Goal: Task Accomplishment & Management: Use online tool/utility

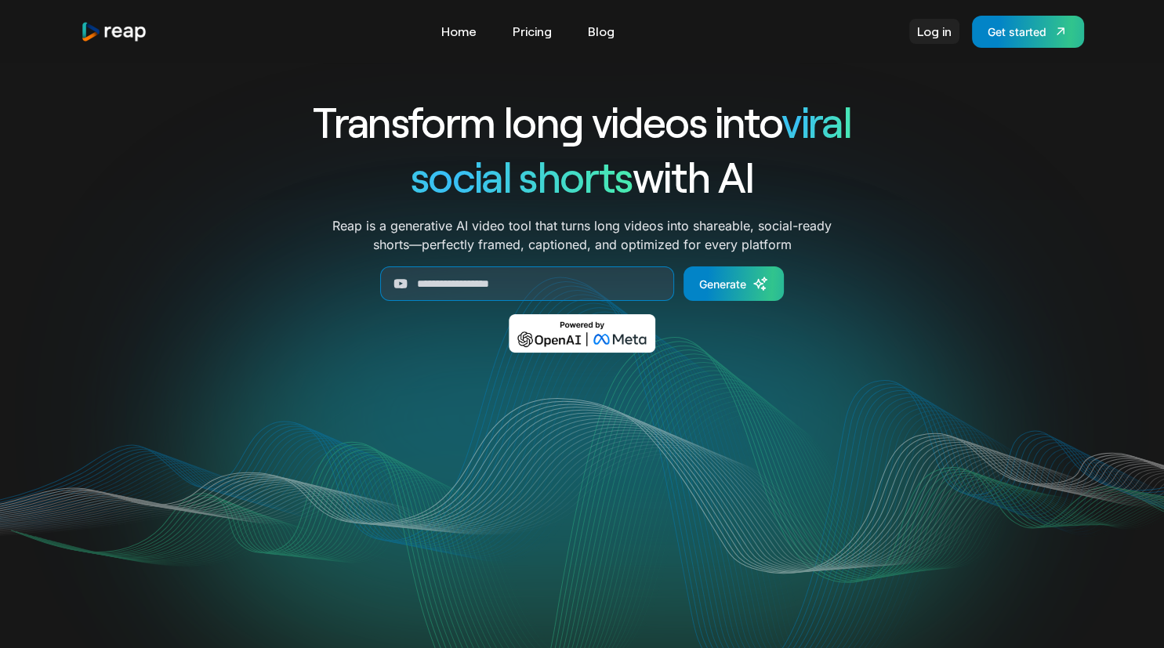
click at [926, 22] on link "Log in" at bounding box center [934, 31] width 50 height 25
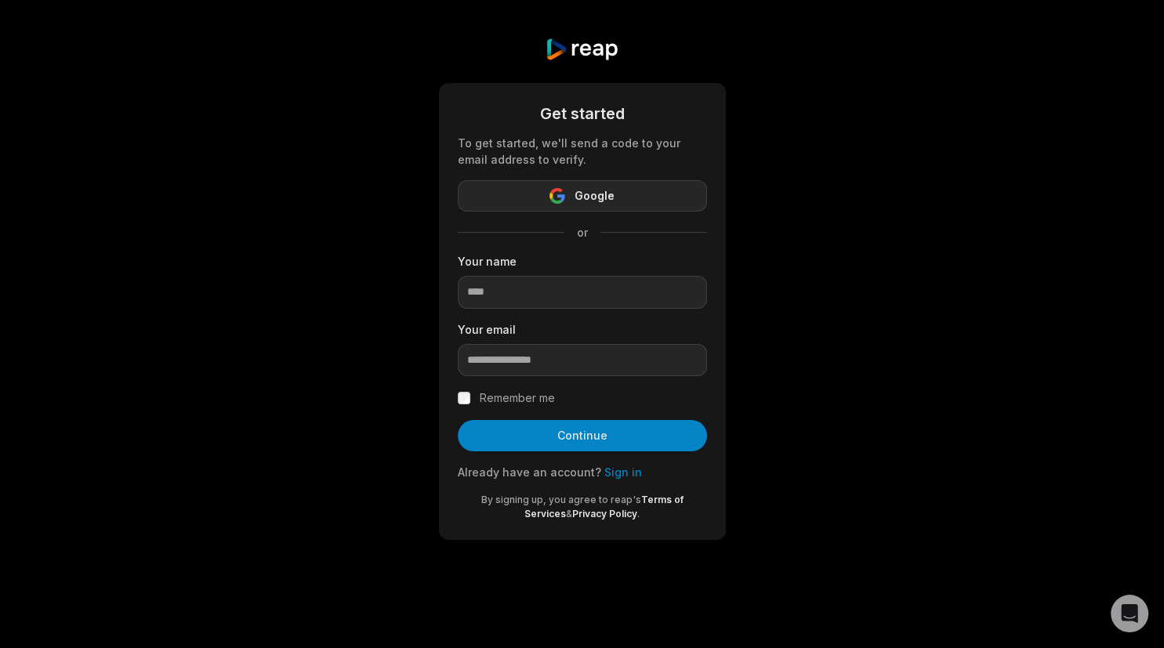
click at [579, 196] on span "Google" at bounding box center [595, 196] width 40 height 19
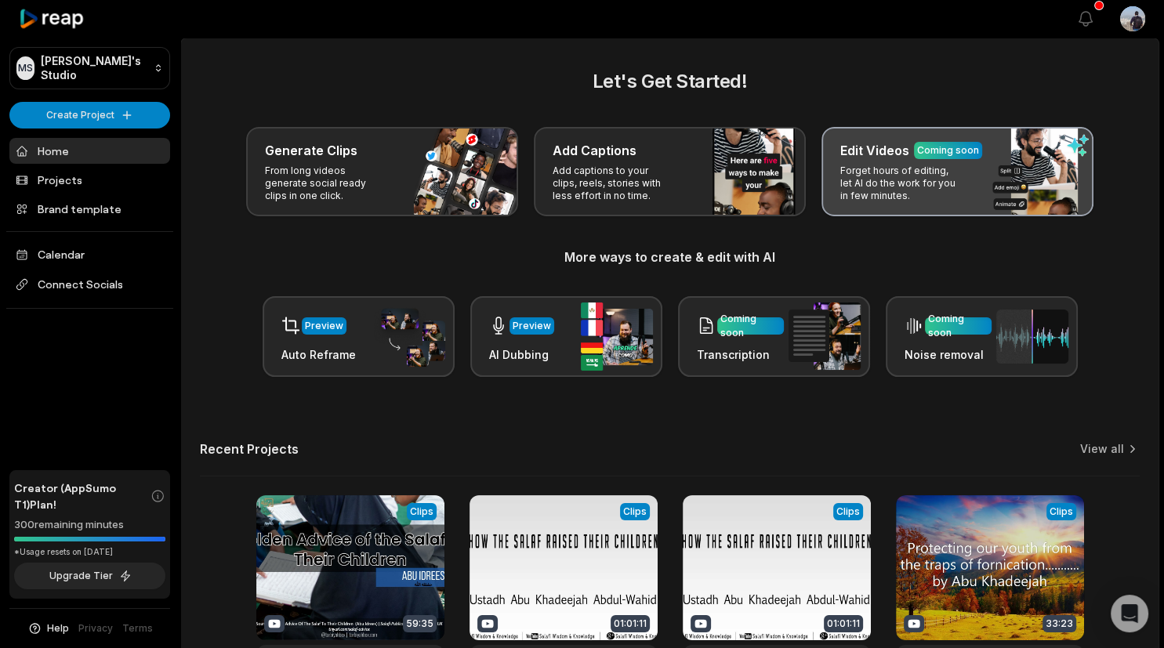
click at [916, 199] on p "Forget hours of editing, let AI do the work for you in few minutes." at bounding box center [901, 184] width 122 height 38
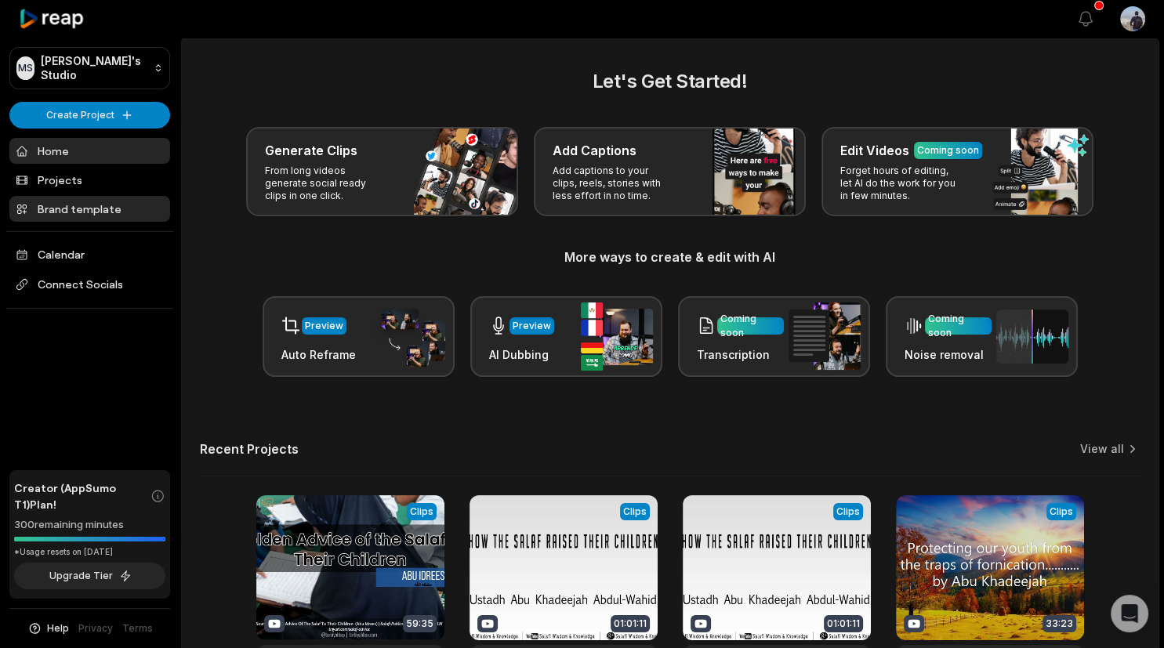
click at [107, 209] on link "Brand template" at bounding box center [89, 209] width 161 height 26
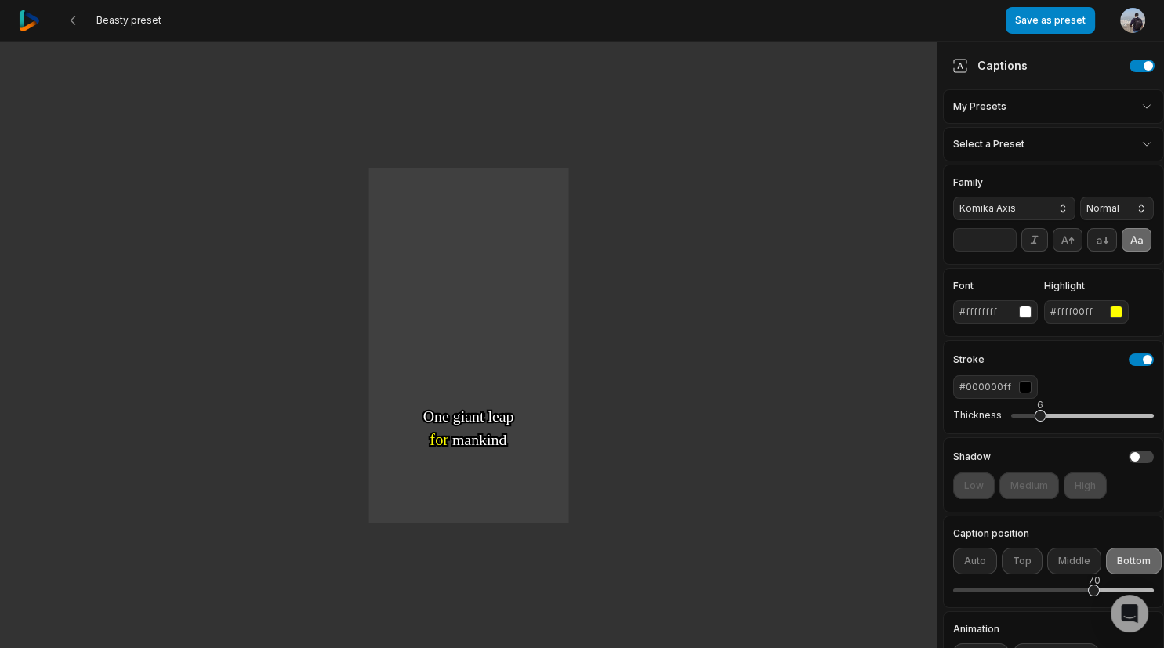
click at [1040, 136] on html "Beasty preset Save as preset Open user menu One One small small step step for f…" at bounding box center [582, 324] width 1164 height 648
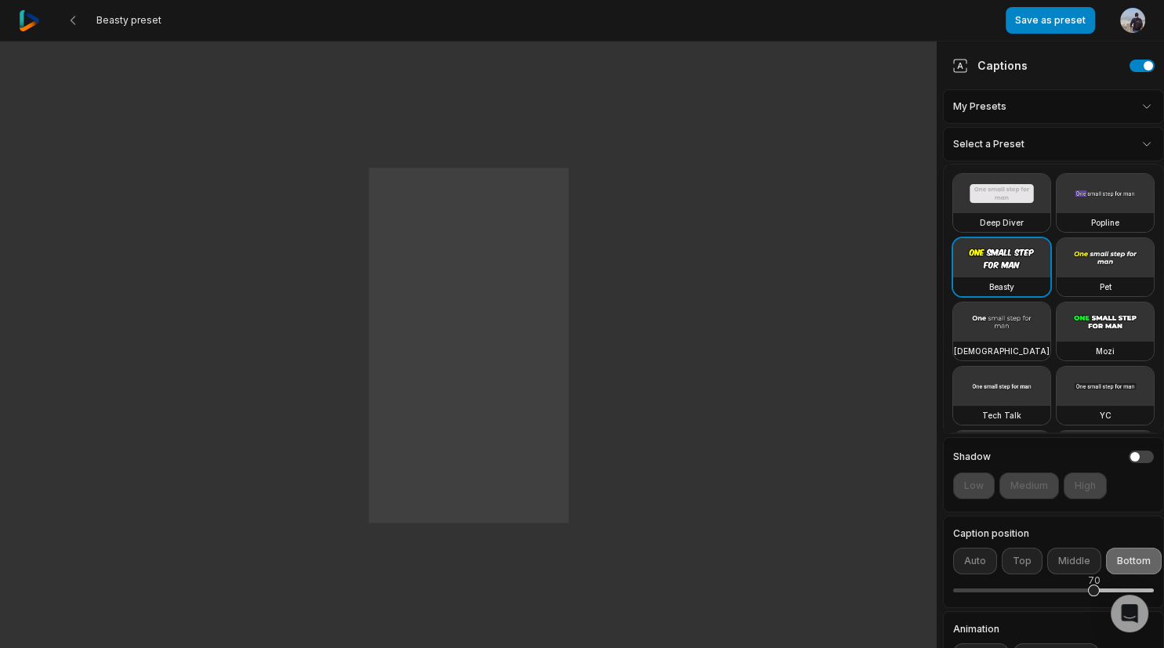
click at [1047, 139] on html "Beasty preset Save as preset Open user menu One One small small step step for f…" at bounding box center [582, 324] width 1164 height 648
click at [1046, 139] on html "Beasty preset Save as preset Open user menu One One small small step step for f…" at bounding box center [582, 324] width 1164 height 648
click at [837, 257] on html "Beasty preset Save as preset Open user menu One One small small step step for f…" at bounding box center [582, 324] width 1164 height 648
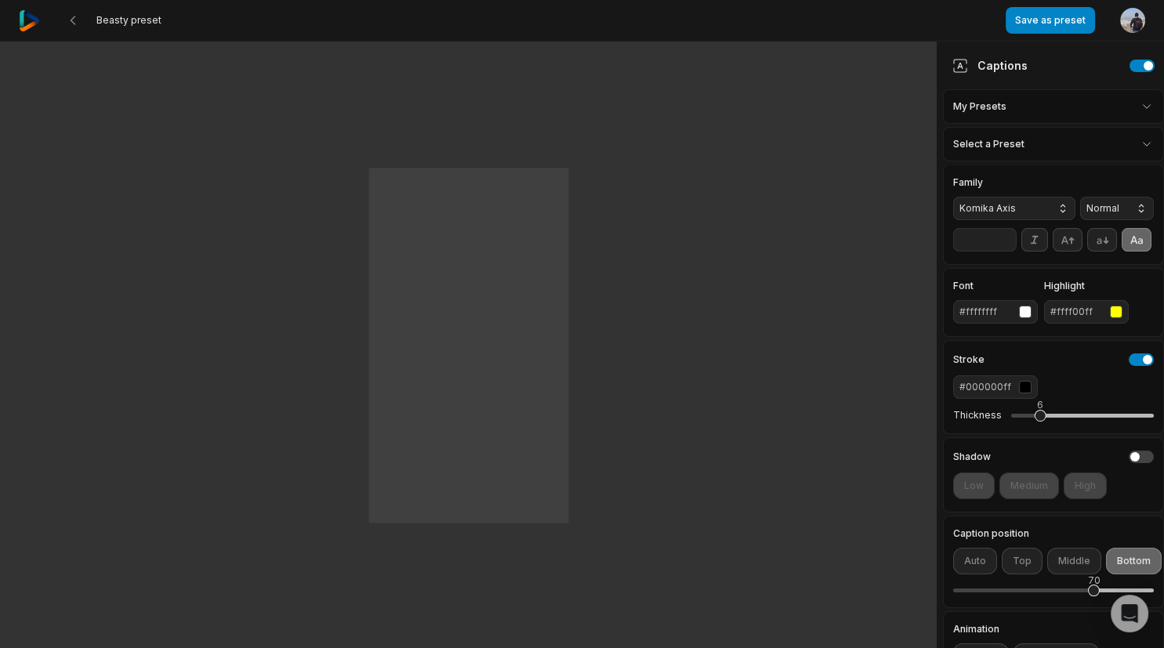
click at [1039, 96] on html "Beasty preset Save as preset Open user menu One One small small step step for f…" at bounding box center [582, 324] width 1164 height 648
click at [1039, 99] on html "Beasty preset Save as preset Open user menu One One small small step step for f…" at bounding box center [582, 324] width 1164 height 648
click at [1021, 109] on html "Beasty preset Save as preset Open user menu One One small small step step for f…" at bounding box center [582, 324] width 1164 height 648
click at [1022, 107] on html "Beasty preset Save as preset Open user menu One One small small step step for f…" at bounding box center [582, 324] width 1164 height 648
click at [1026, 130] on html "Beasty preset Save as preset Open user menu One One small small step step for f…" at bounding box center [582, 324] width 1164 height 648
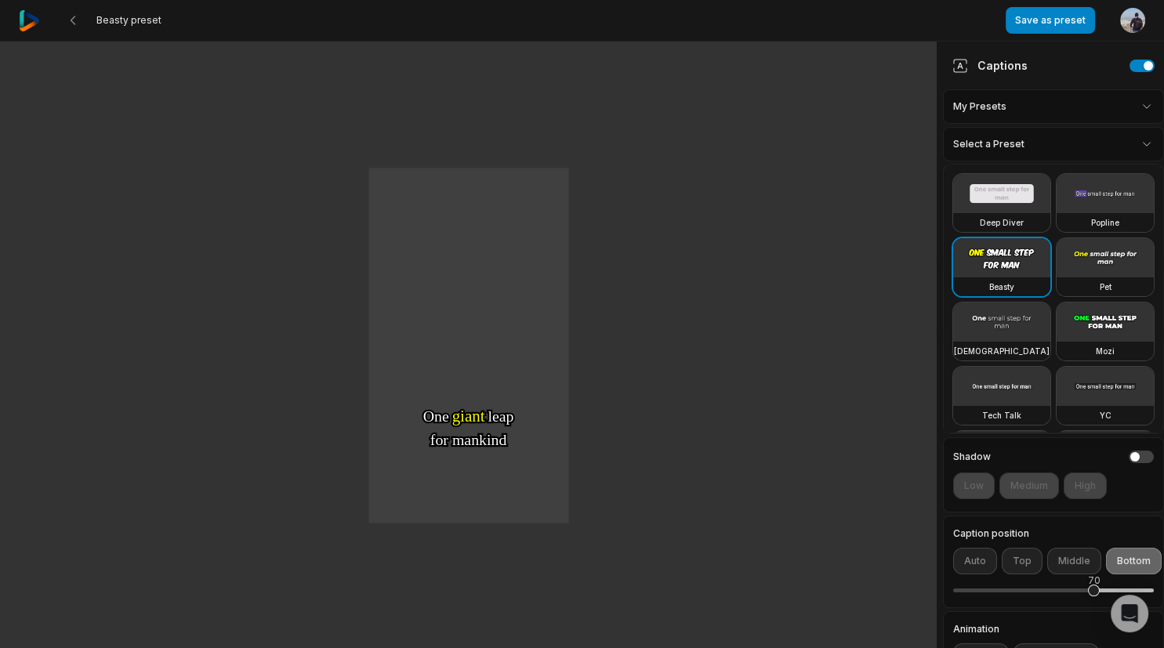
click at [1093, 262] on video at bounding box center [1105, 257] width 97 height 39
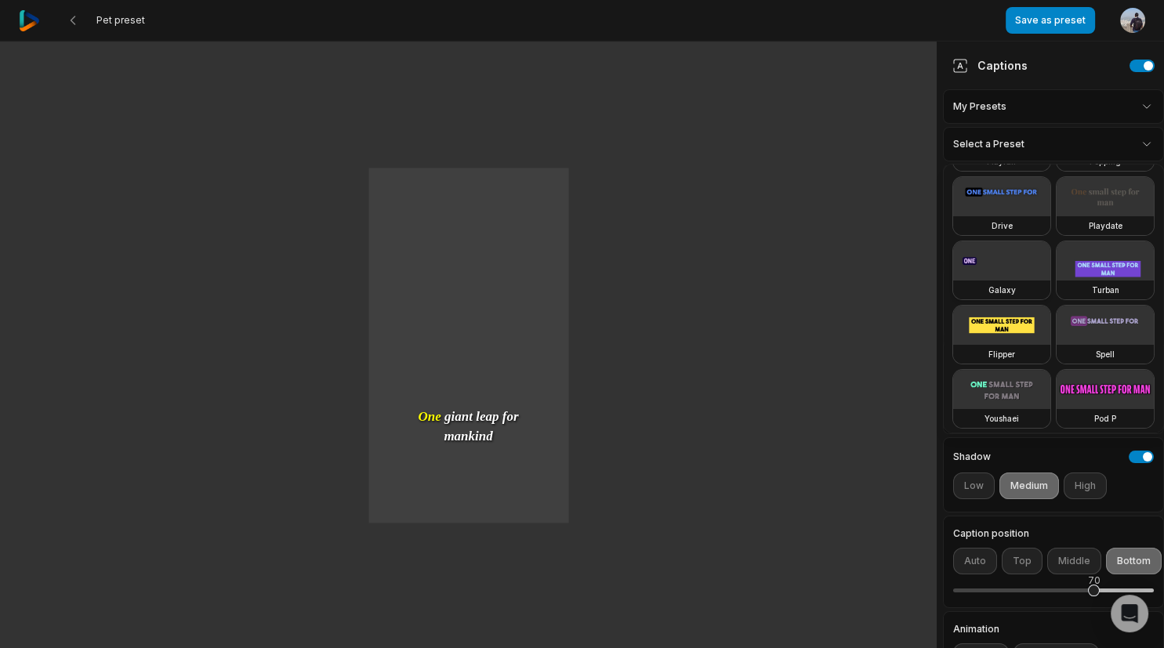
scroll to position [296, 0]
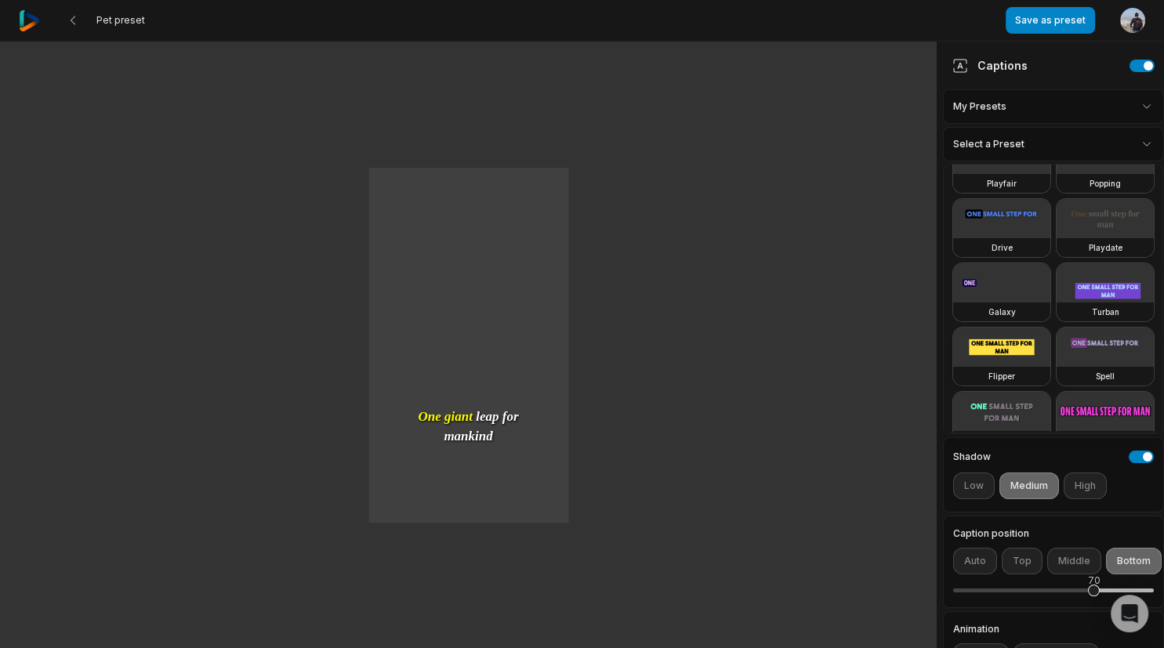
click at [1007, 356] on video at bounding box center [1001, 347] width 97 height 39
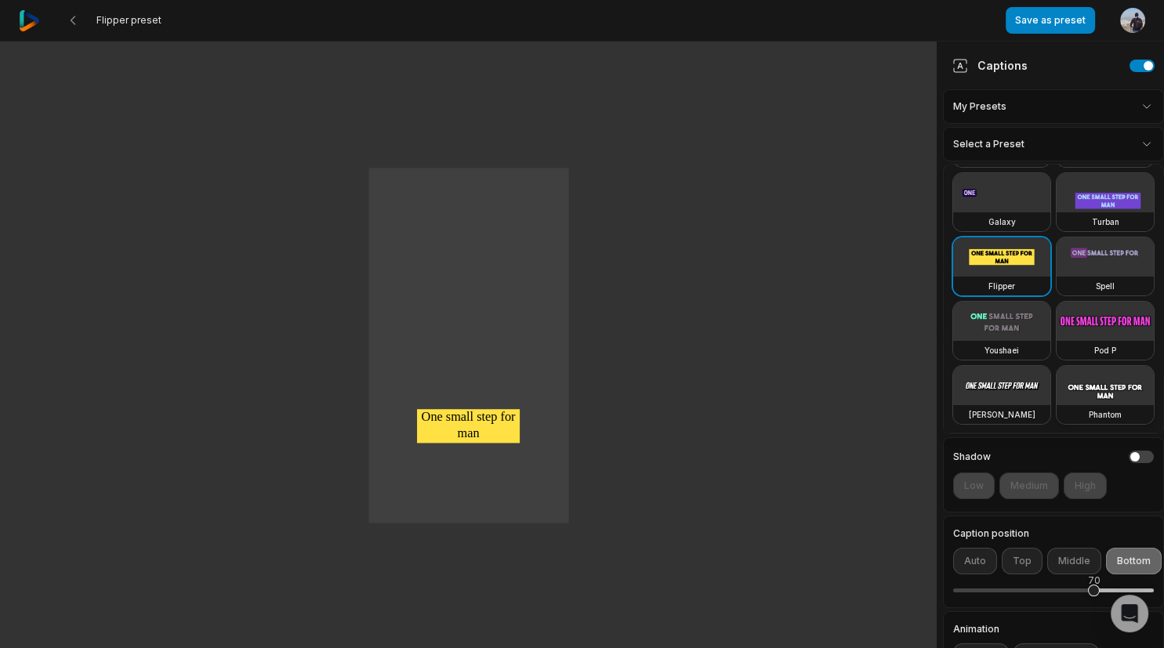
scroll to position [116, 0]
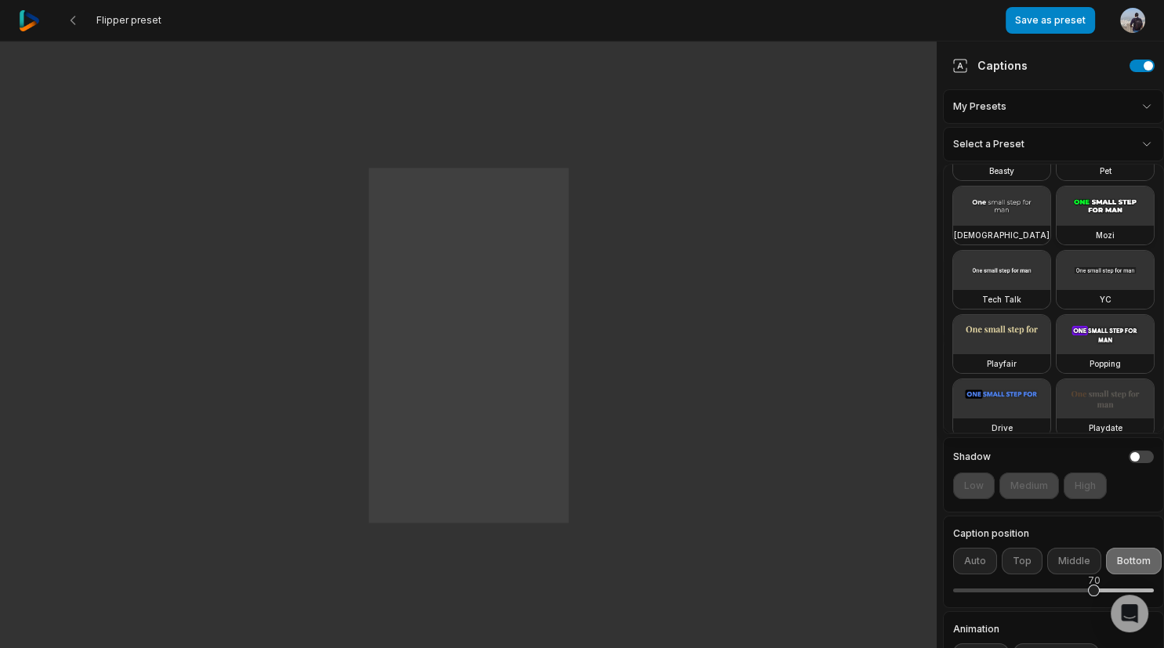
click at [1098, 203] on video at bounding box center [1105, 206] width 97 height 39
click at [1014, 290] on div "Tech Talk" at bounding box center [1001, 299] width 97 height 19
type input "**"
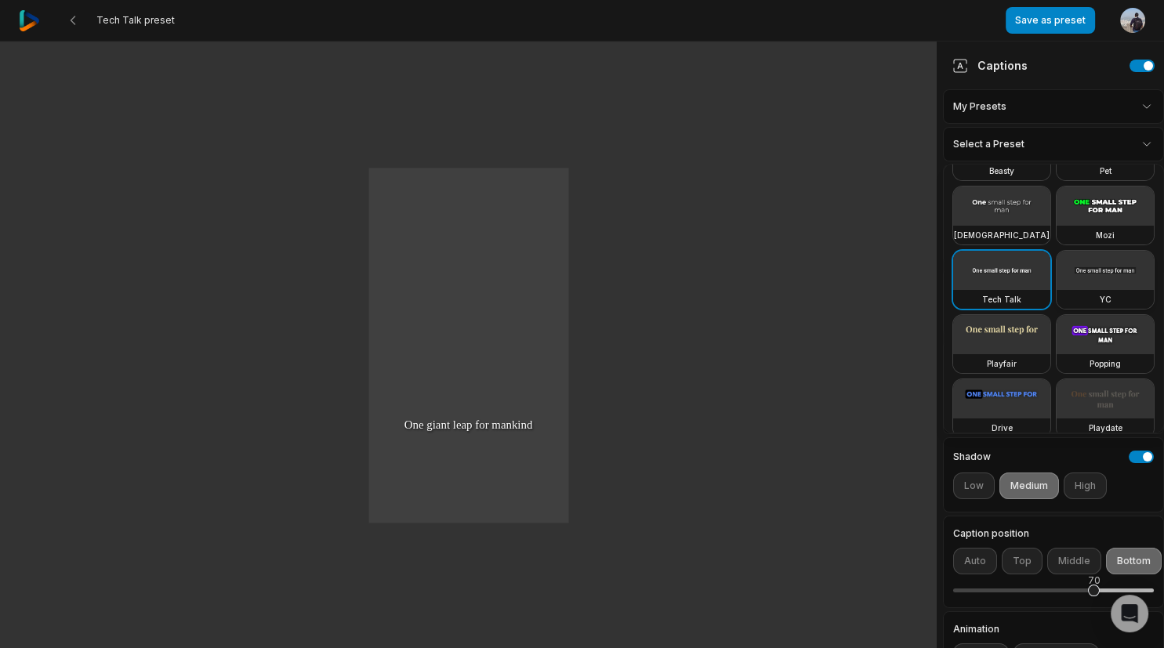
click at [1126, 285] on video at bounding box center [1105, 270] width 97 height 39
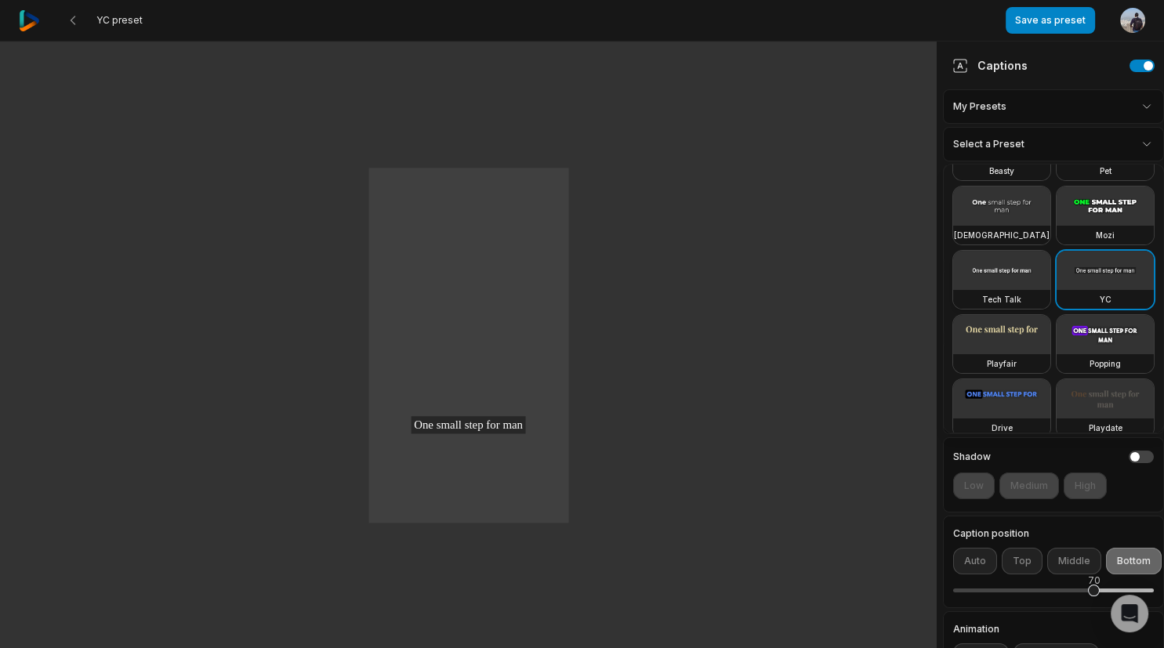
click at [1011, 291] on div "Tech Talk" at bounding box center [1001, 299] width 97 height 19
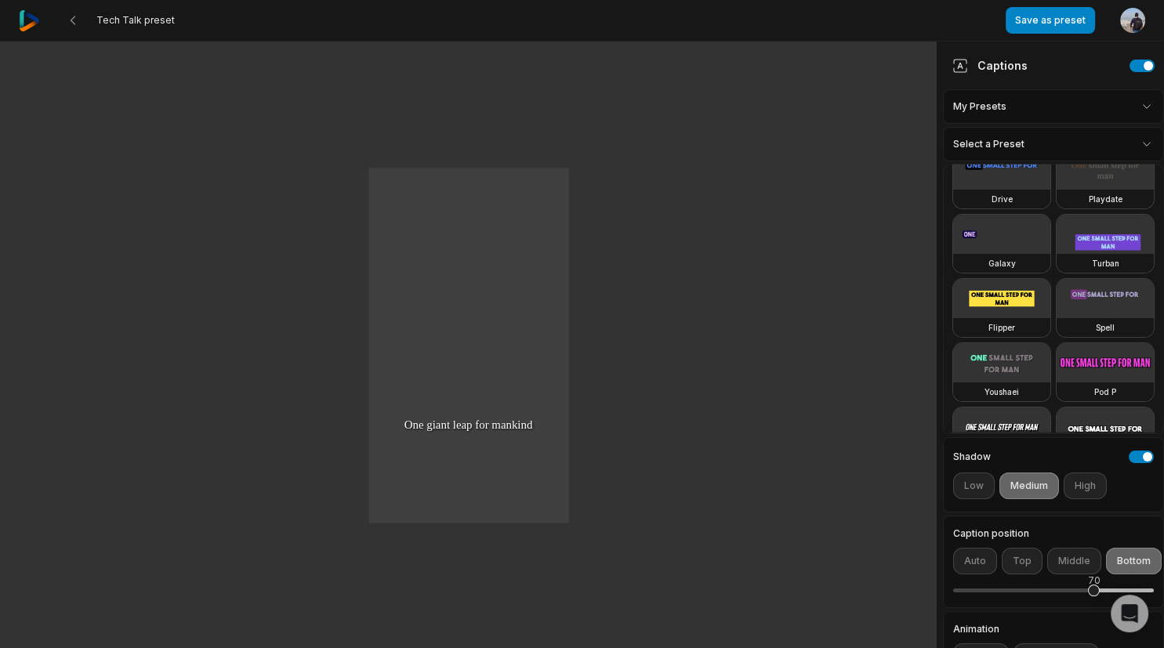
scroll to position [386, 0]
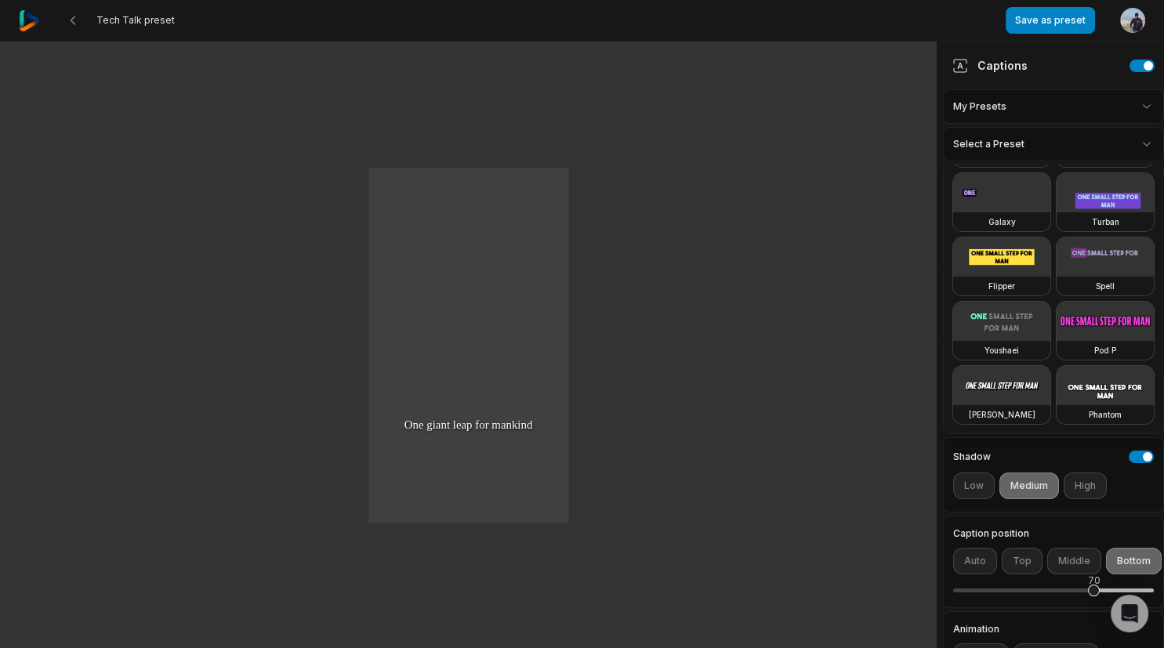
click at [1087, 480] on html "Tech Talk preset Save as preset Open user menu One small step for man One giant…" at bounding box center [582, 324] width 1164 height 648
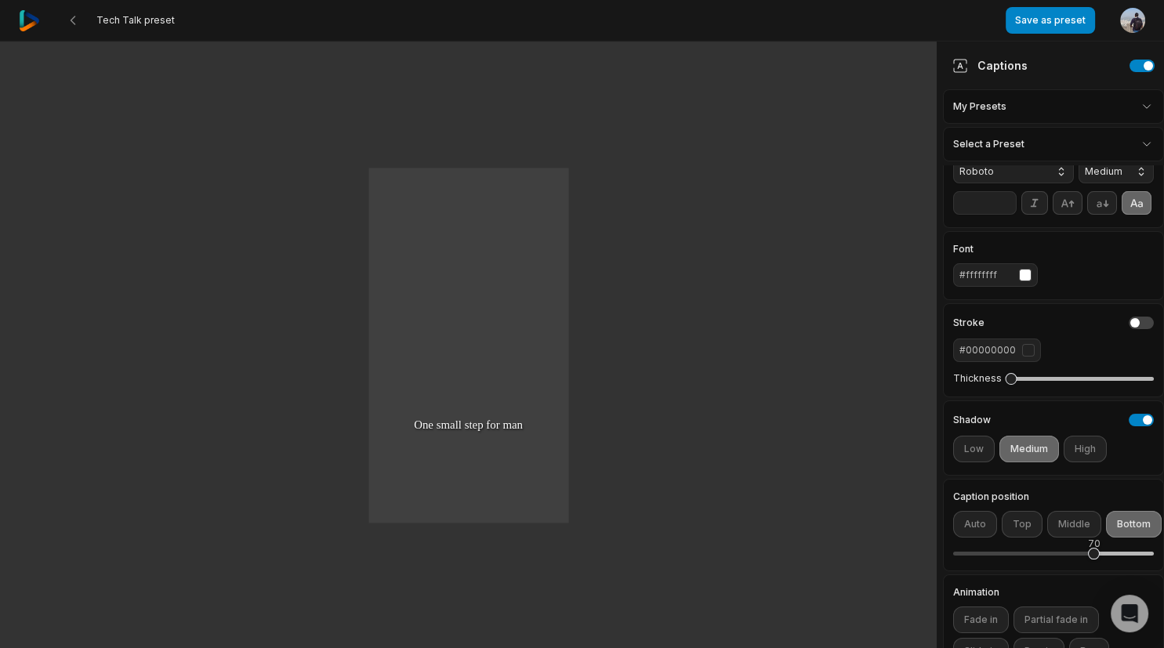
scroll to position [238, 0]
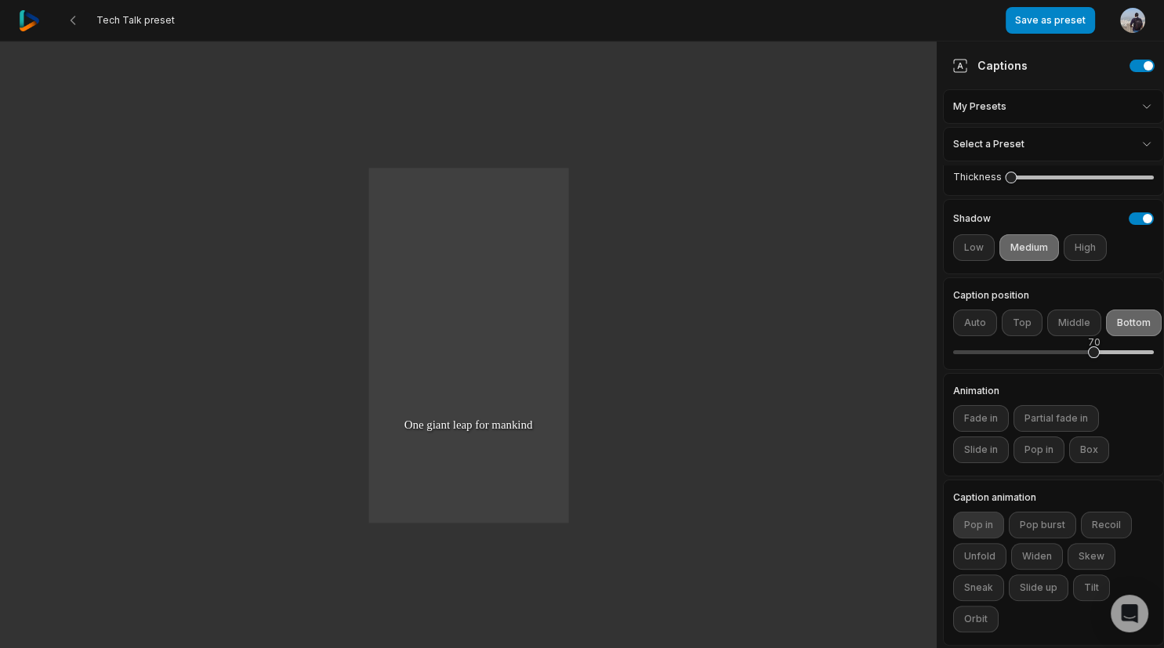
click at [978, 522] on button "Pop in" at bounding box center [978, 525] width 51 height 27
click at [1019, 519] on button "Pop burst" at bounding box center [1042, 525] width 67 height 27
click at [1104, 560] on button "Skew" at bounding box center [1092, 556] width 48 height 27
click at [1105, 564] on button "Skew" at bounding box center [1092, 556] width 48 height 27
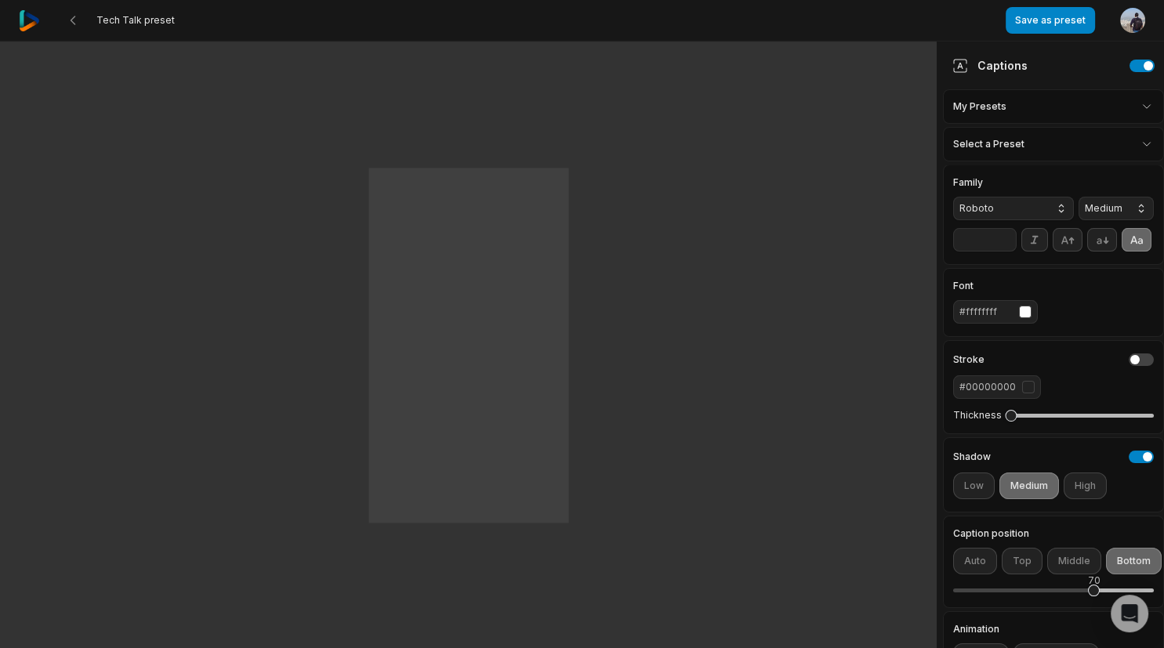
scroll to position [0, 0]
click at [1051, 27] on button "Save as preset" at bounding box center [1050, 20] width 89 height 27
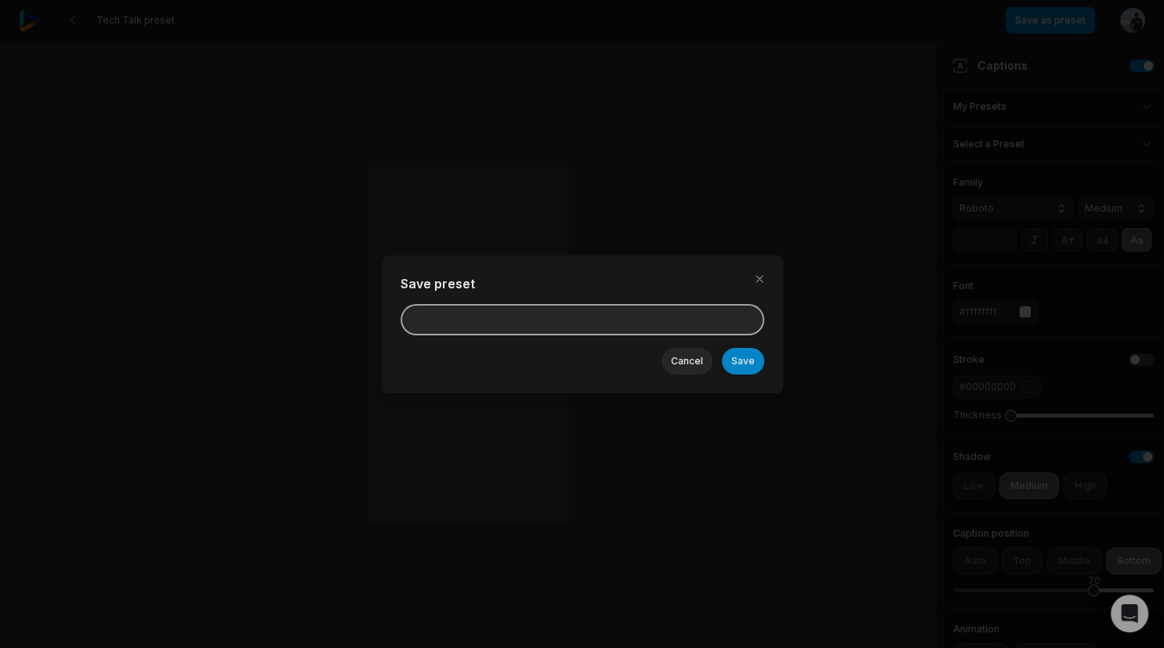
click at [644, 315] on input at bounding box center [583, 319] width 364 height 31
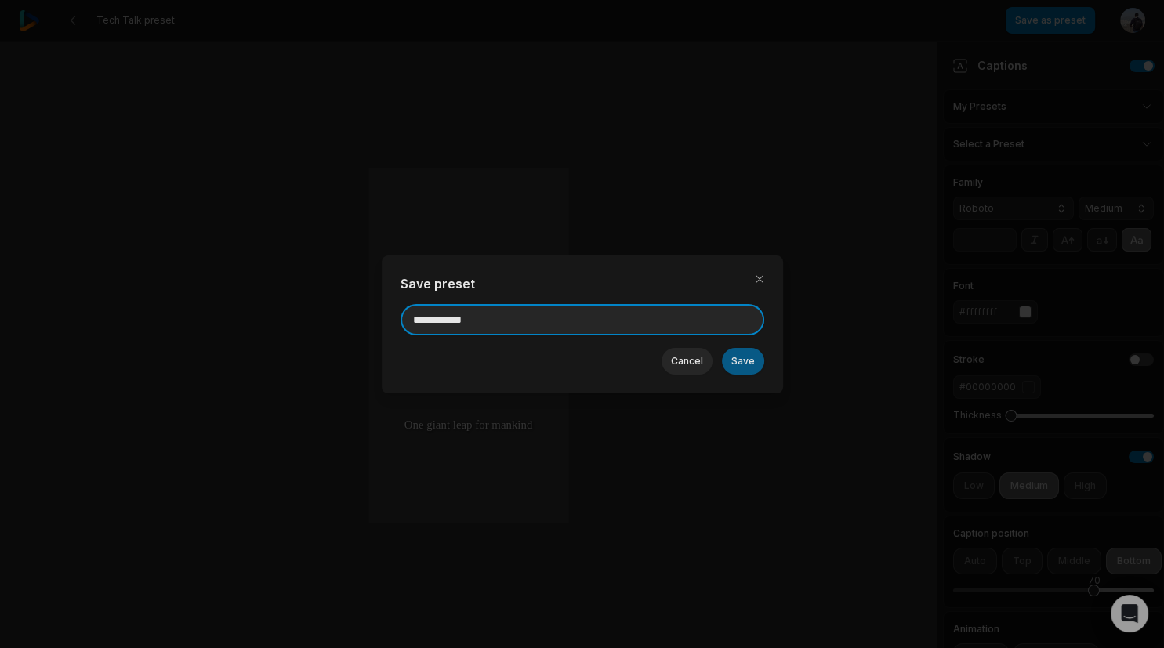
type input "**********"
click at [735, 363] on button "Save" at bounding box center [743, 361] width 42 height 27
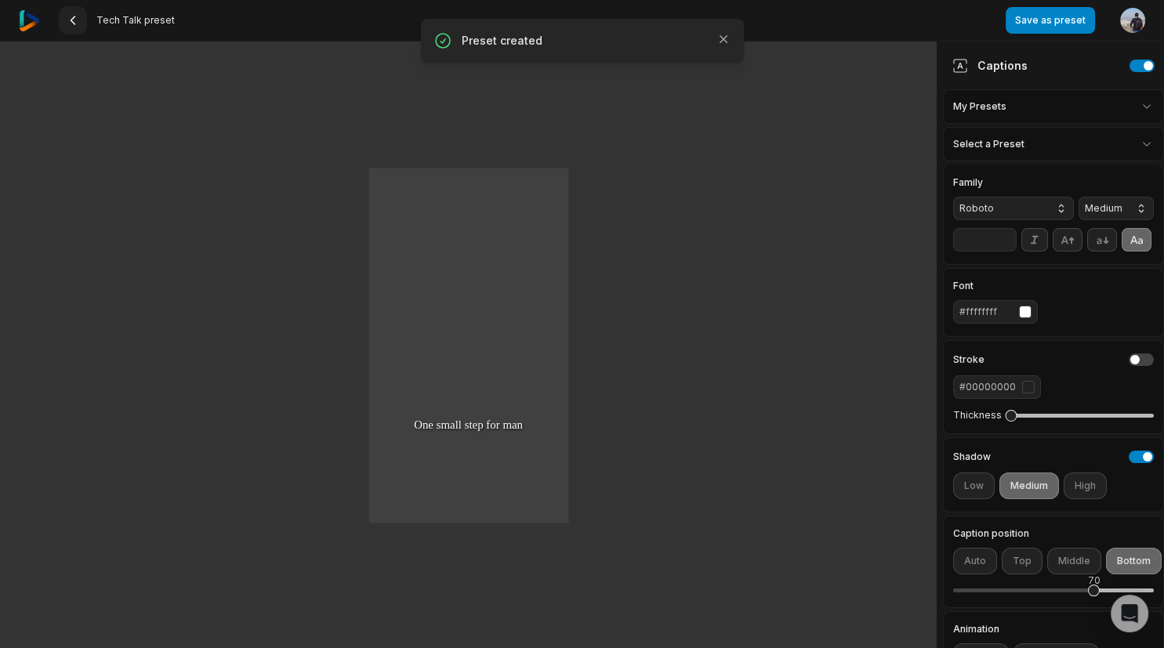
click at [69, 17] on icon at bounding box center [73, 20] width 13 height 13
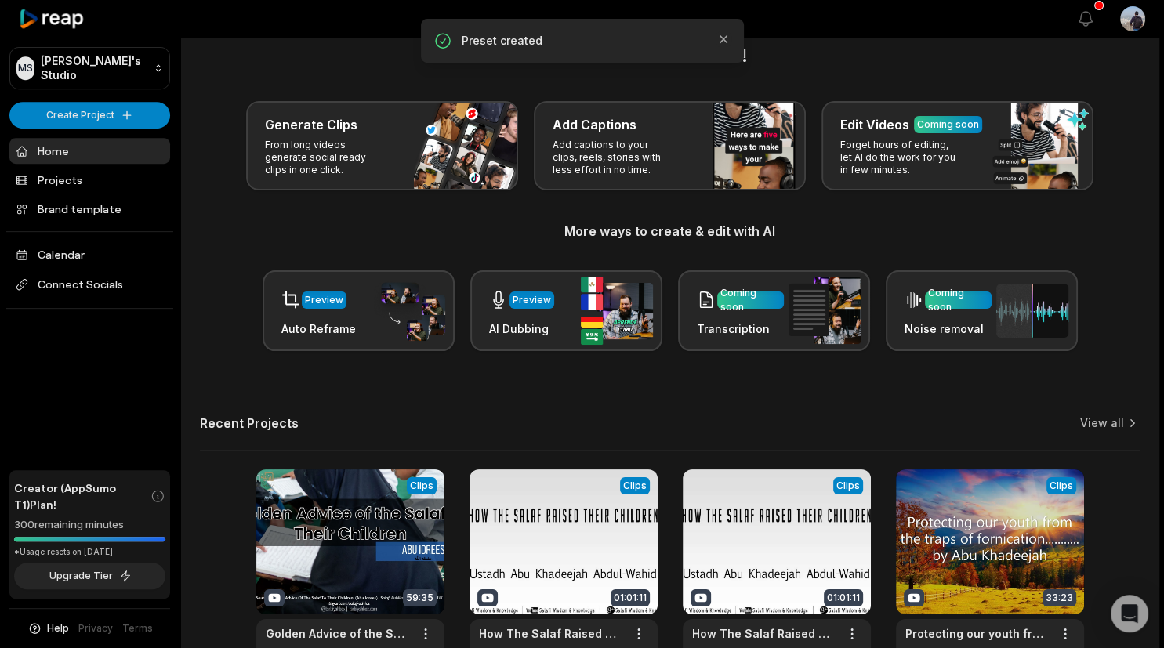
scroll to position [133, 0]
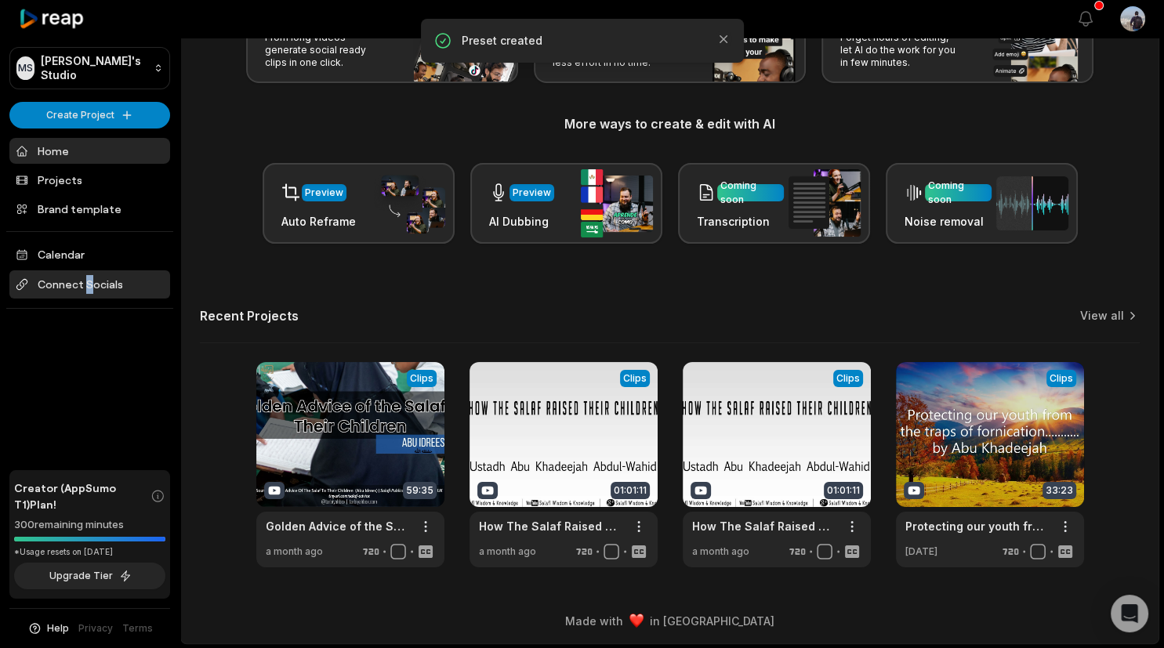
click at [85, 278] on span "Connect Socials" at bounding box center [89, 284] width 161 height 28
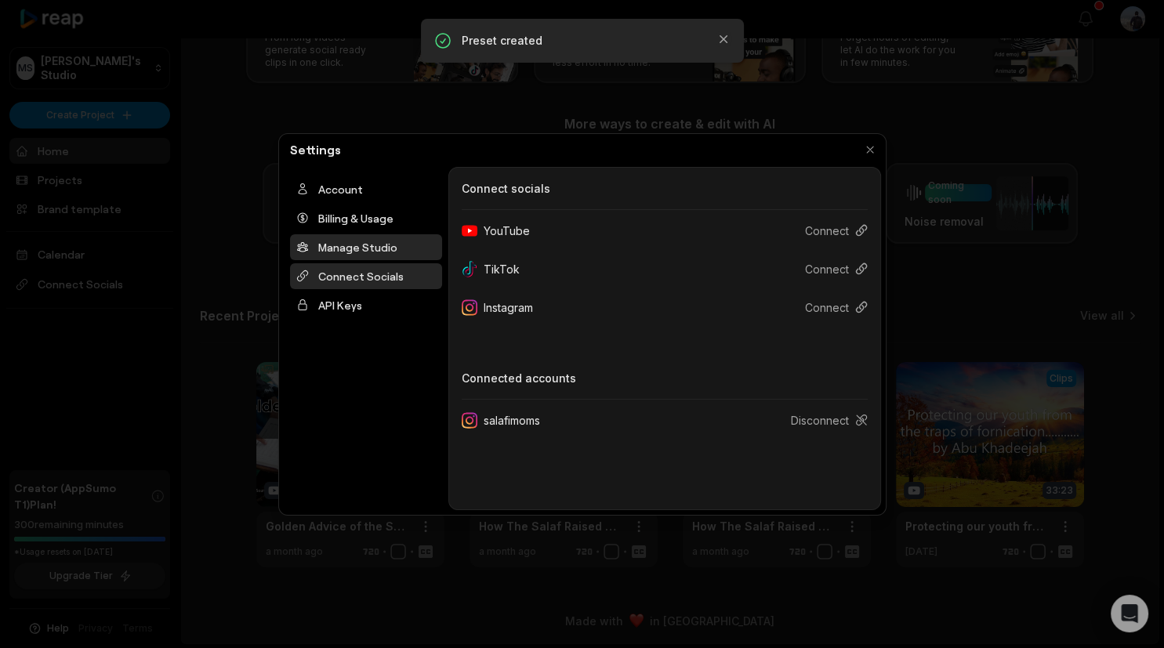
click at [376, 250] on div "Manage Studio" at bounding box center [366, 247] width 152 height 26
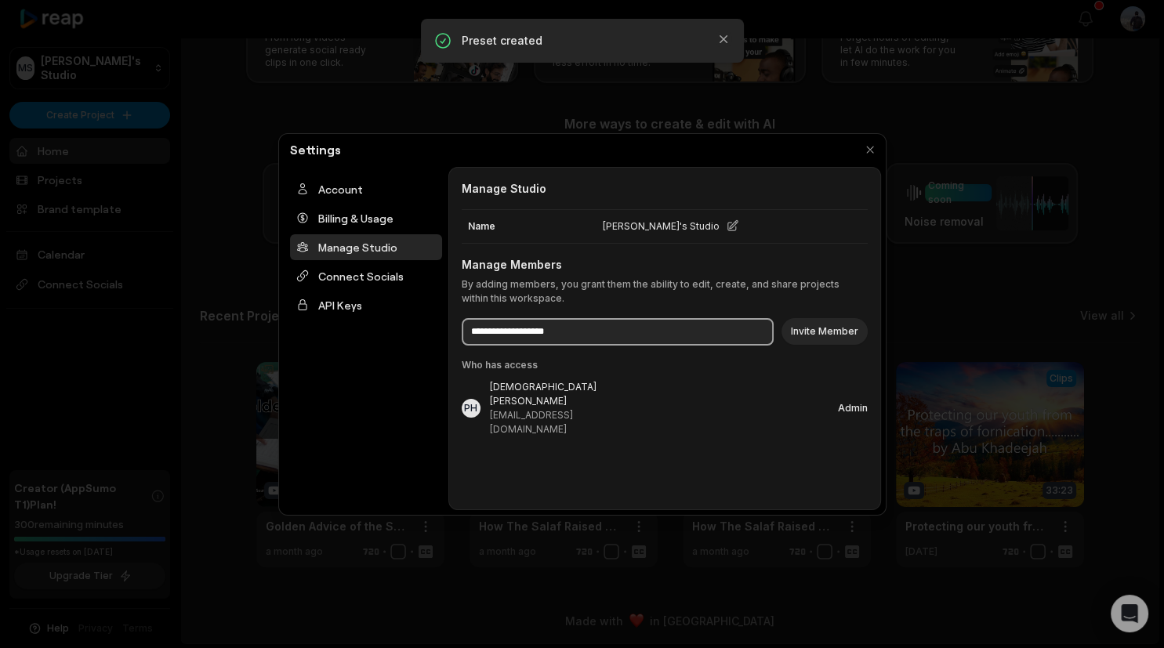
click at [538, 334] on input at bounding box center [618, 331] width 312 height 27
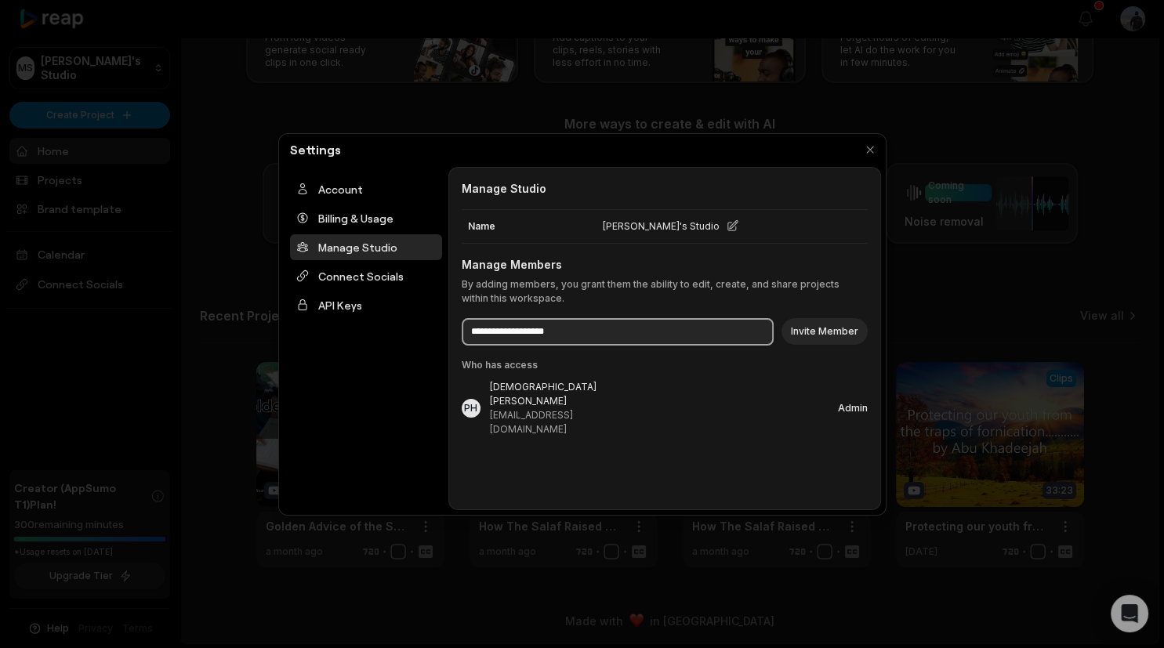
click at [538, 334] on input at bounding box center [618, 331] width 312 height 27
click at [361, 209] on div "Billing & Usage" at bounding box center [366, 218] width 152 height 26
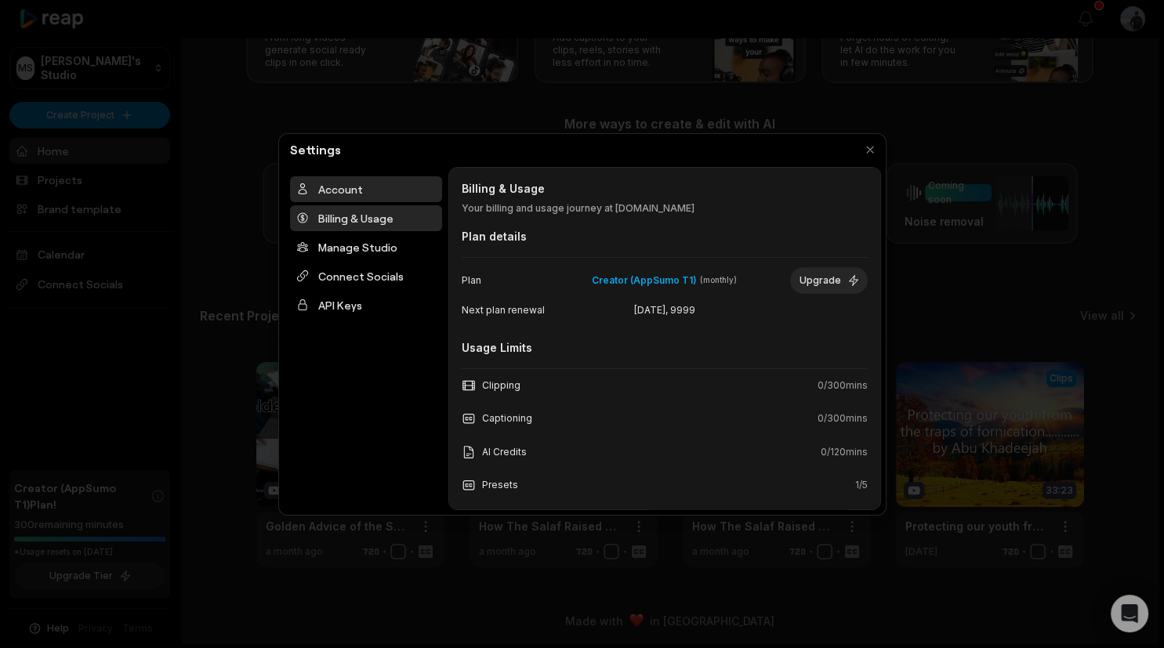
click at [364, 187] on div "Account" at bounding box center [366, 189] width 152 height 26
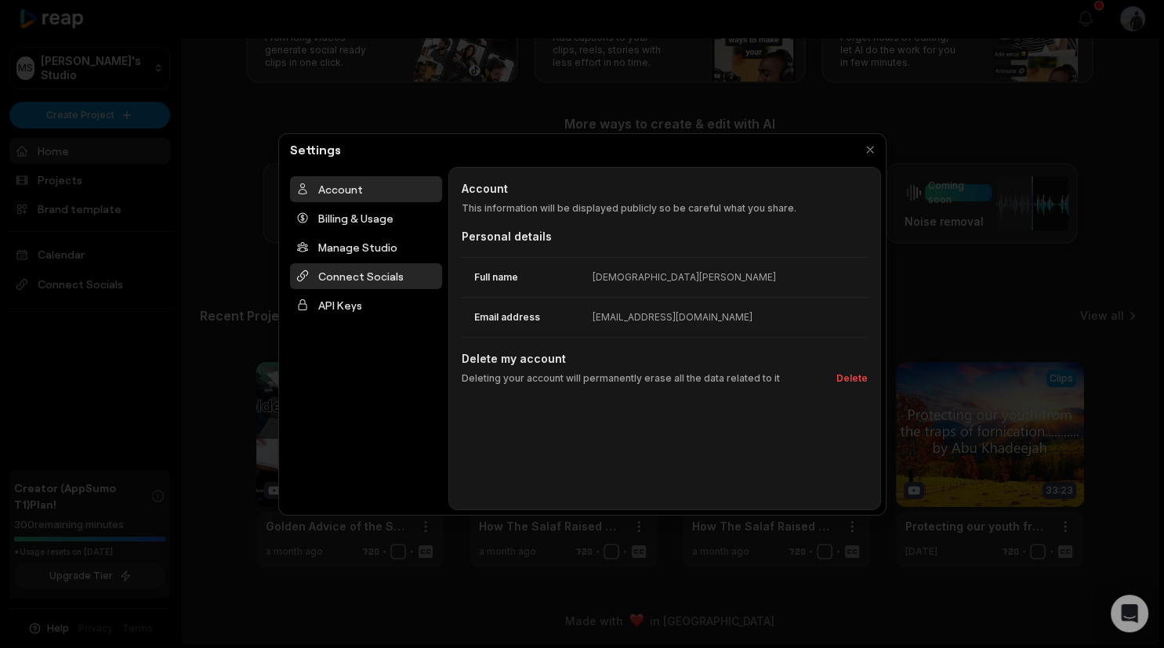
click at [356, 268] on div "Connect Socials" at bounding box center [366, 276] width 152 height 26
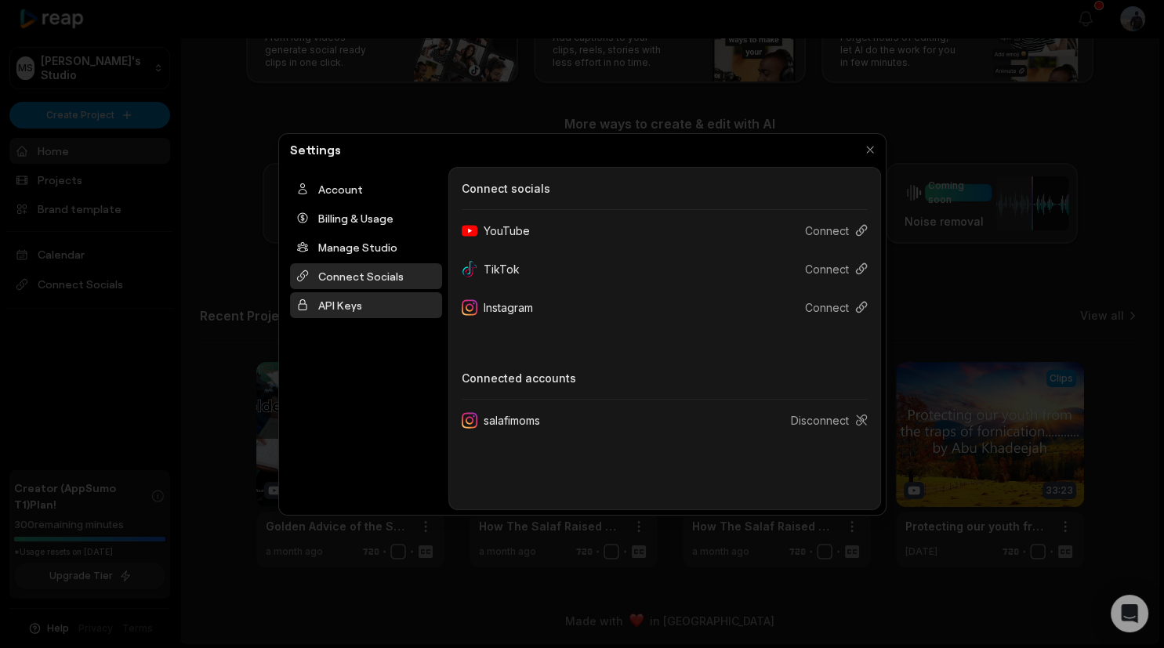
click at [353, 308] on div "API Keys" at bounding box center [366, 305] width 152 height 26
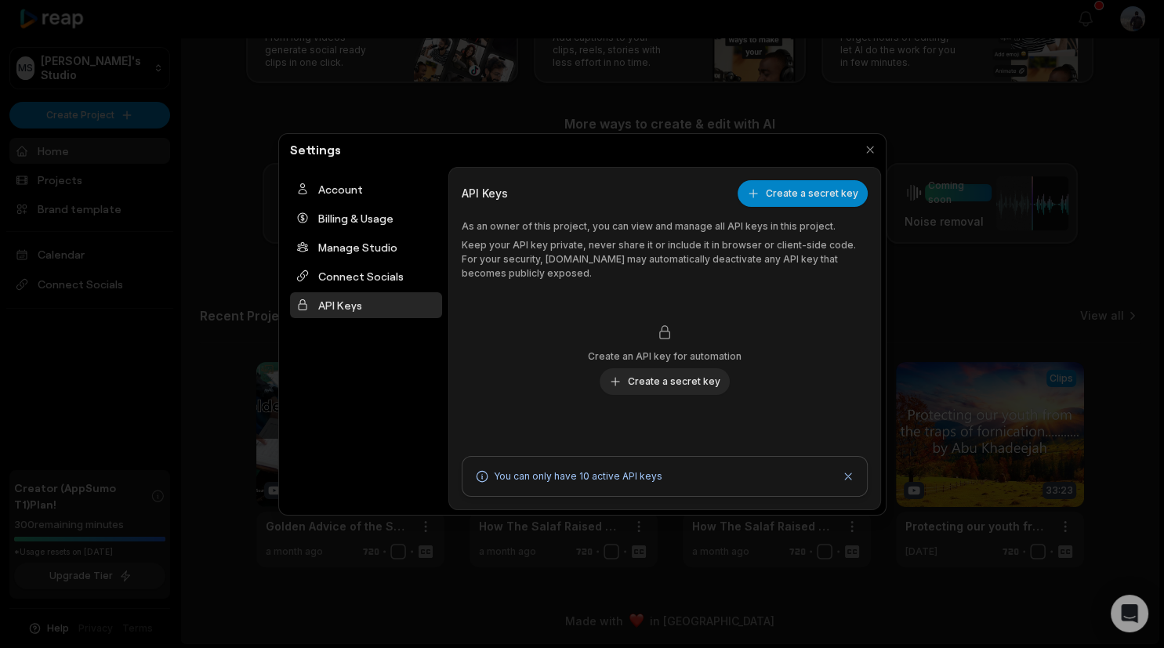
click at [546, 255] on p "Keep your API key private, never share it or include it in browser or client-si…" at bounding box center [665, 259] width 406 height 42
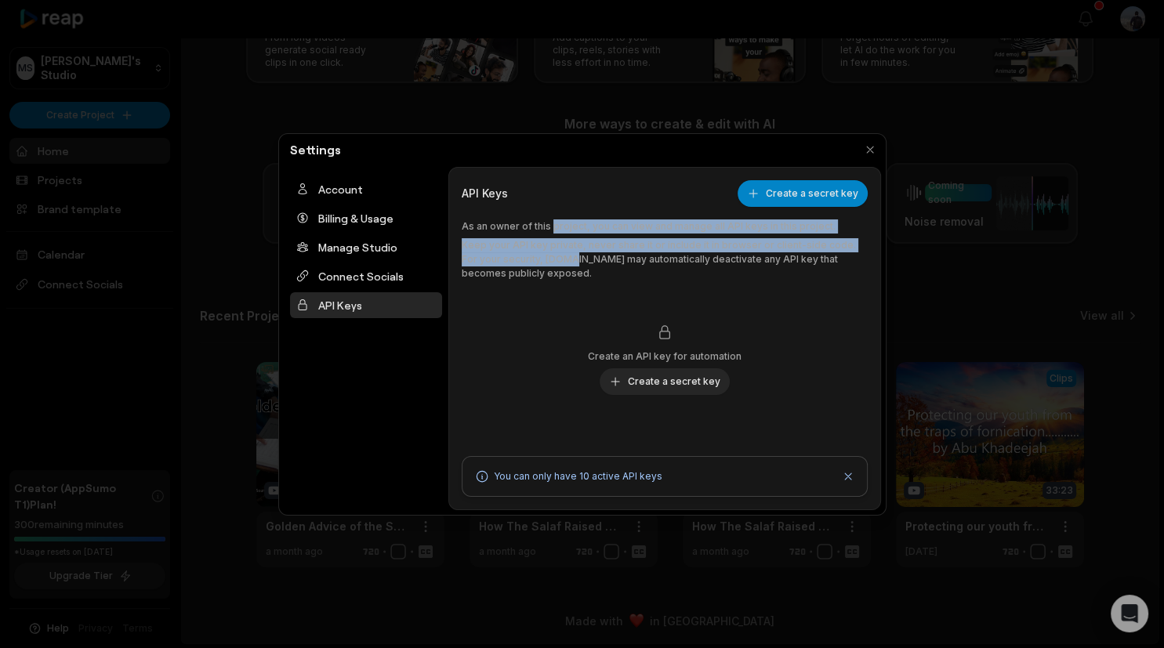
drag, startPoint x: 546, startPoint y: 255, endPoint x: 556, endPoint y: 223, distance: 32.7
click at [556, 223] on div "As an owner of this project, you can view and manage all API keys in this proje…" at bounding box center [665, 250] width 406 height 61
click at [556, 223] on p "As an owner of this project, you can view and manage all API keys in this proje…" at bounding box center [665, 227] width 406 height 14
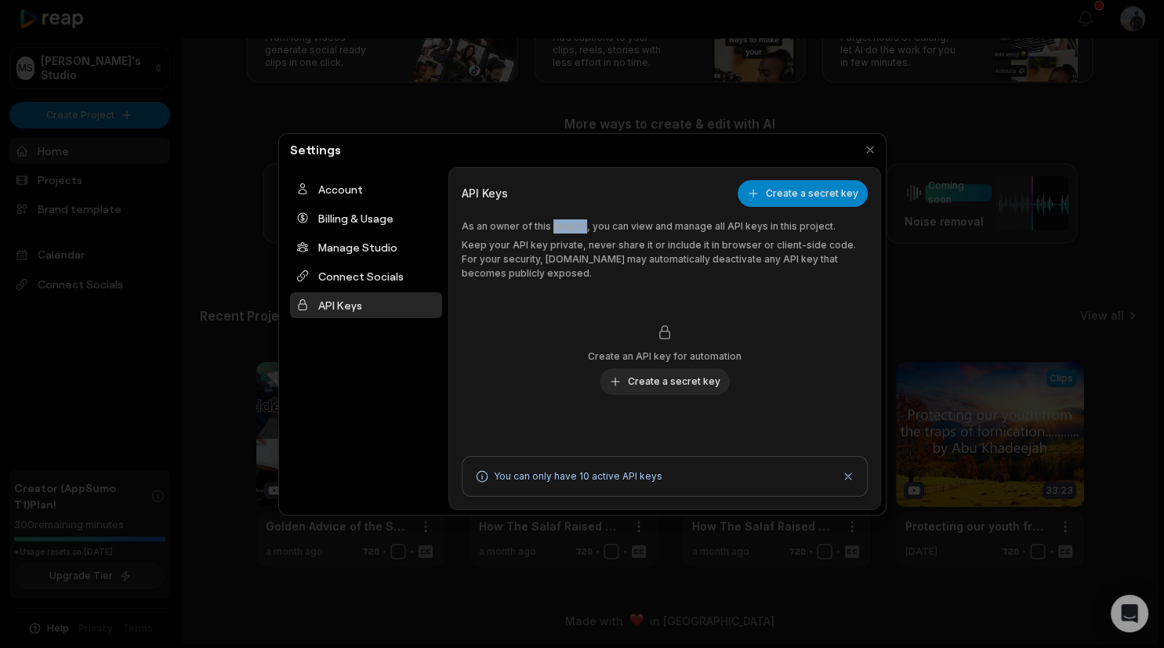
click at [557, 223] on p "As an owner of this project, you can view and manage all API keys in this proje…" at bounding box center [665, 227] width 406 height 14
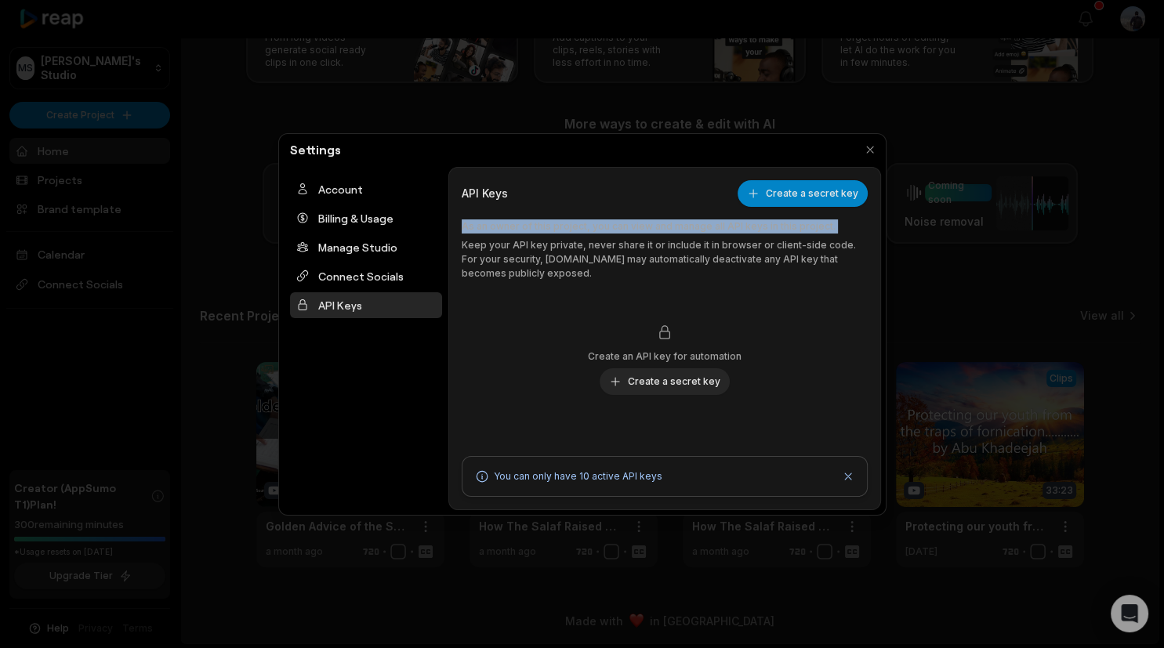
drag, startPoint x: 557, startPoint y: 223, endPoint x: 566, endPoint y: 257, distance: 35.0
click at [566, 257] on div "As an owner of this project, you can view and manage all API keys in this proje…" at bounding box center [665, 250] width 406 height 61
click at [566, 257] on p "Keep your API key private, never share it or include it in browser or client-si…" at bounding box center [665, 259] width 406 height 42
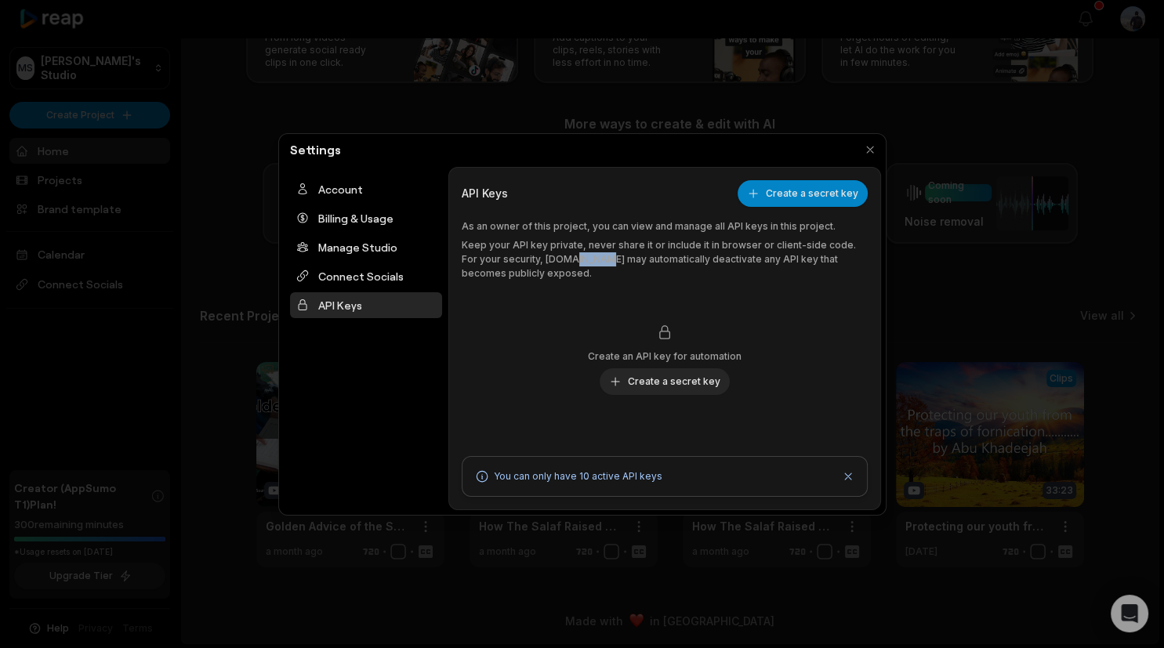
click at [566, 257] on p "Keep your API key private, never share it or include it in browser or client-si…" at bounding box center [665, 259] width 406 height 42
drag, startPoint x: 566, startPoint y: 257, endPoint x: 571, endPoint y: 269, distance: 13.0
click at [571, 269] on p "Keep your API key private, never share it or include it in browser or client-si…" at bounding box center [665, 259] width 406 height 42
drag, startPoint x: 568, startPoint y: 270, endPoint x: 575, endPoint y: 339, distance: 70.1
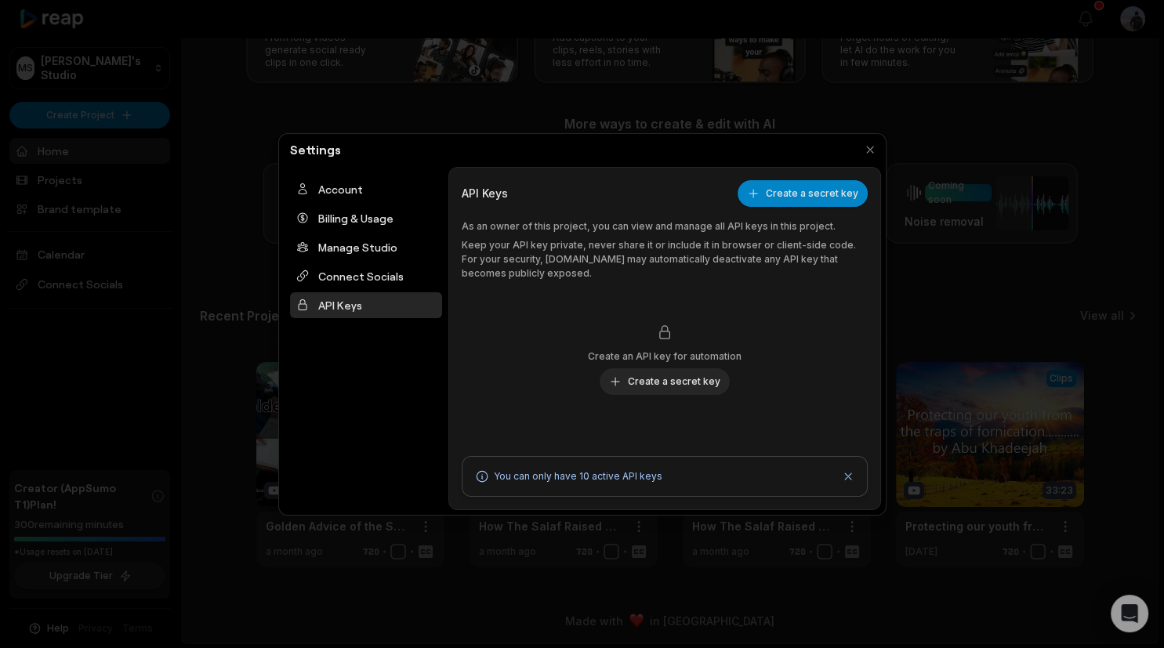
click at [566, 270] on p "Keep your API key private, never share it or include it in browser or client-si…" at bounding box center [665, 259] width 406 height 42
click at [566, 230] on p "As an owner of this project, you can view and manage all API keys in this proje…" at bounding box center [665, 227] width 406 height 14
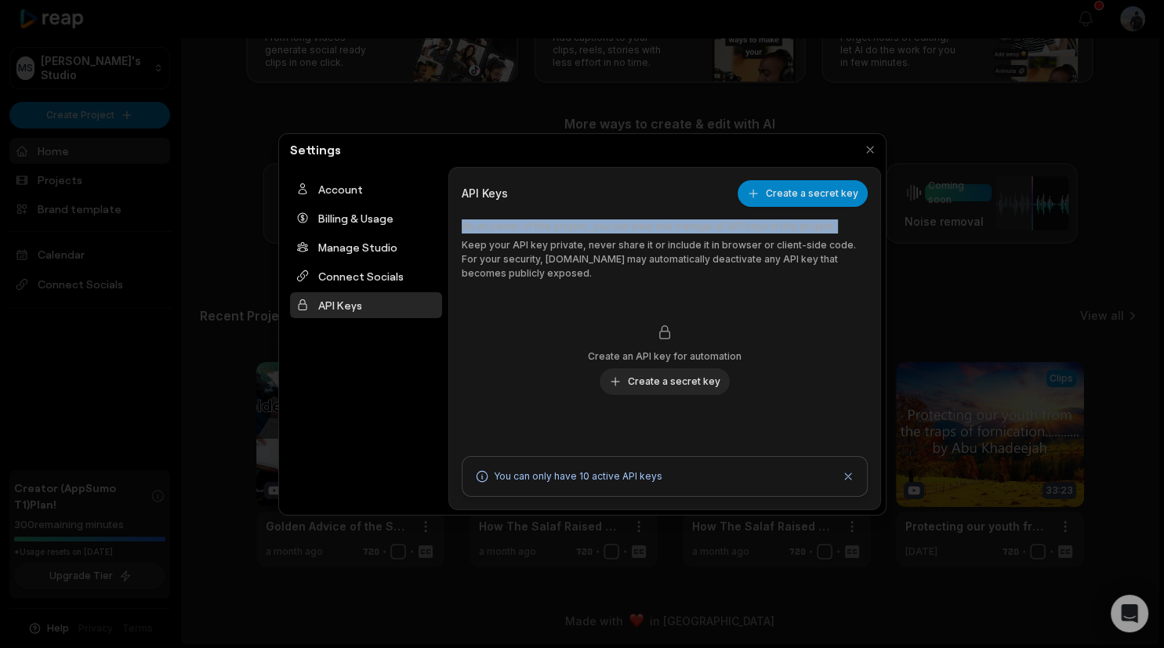
drag, startPoint x: 566, startPoint y: 230, endPoint x: 575, endPoint y: 261, distance: 32.7
click at [575, 261] on div "As an owner of this project, you can view and manage all API keys in this proje…" at bounding box center [665, 250] width 406 height 61
click at [575, 261] on p "Keep your API key private, never share it or include it in browser or client-si…" at bounding box center [665, 259] width 406 height 42
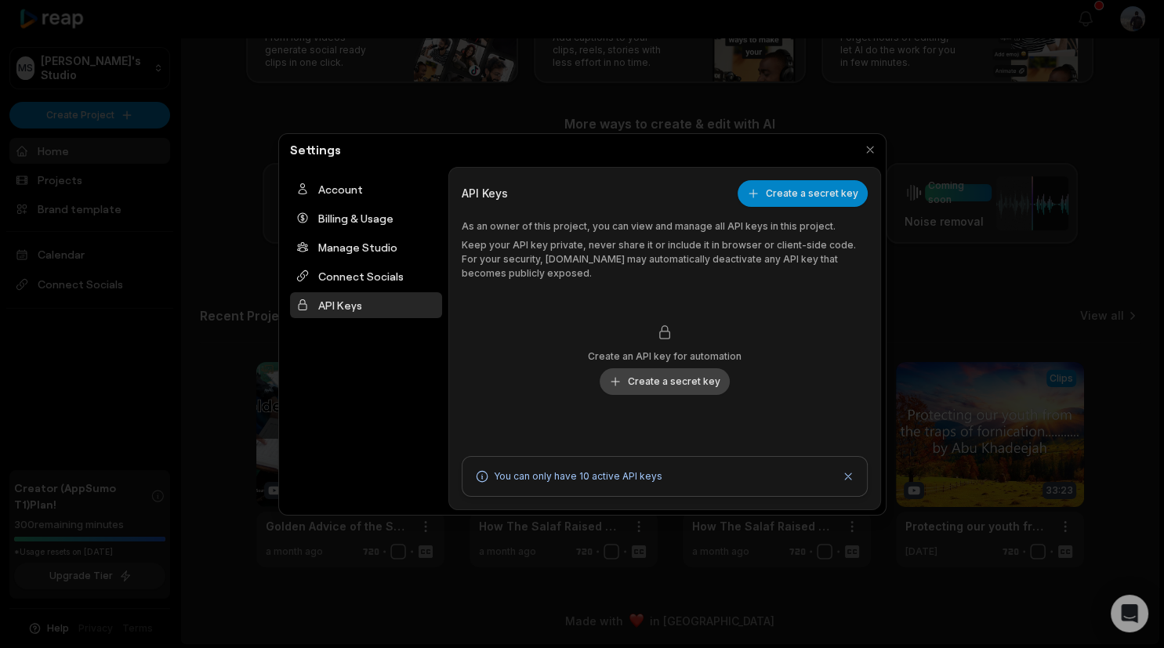
click at [683, 390] on button "Create a secret key" at bounding box center [665, 381] width 130 height 27
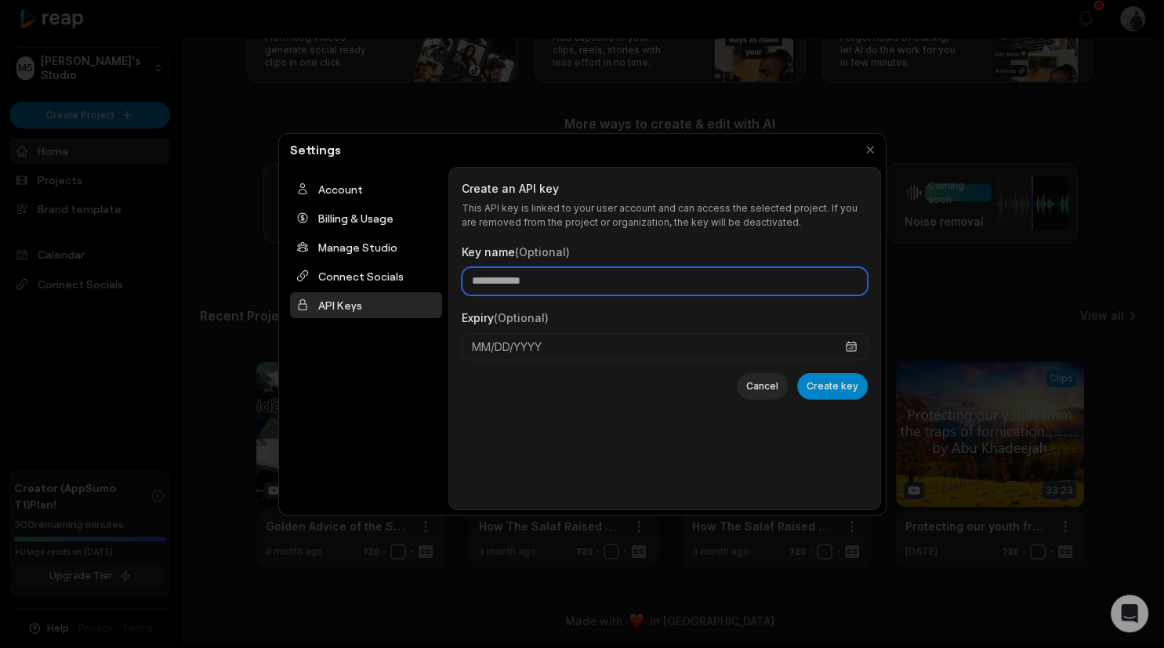
click at [571, 278] on input "Key name (Optional)" at bounding box center [665, 281] width 406 height 28
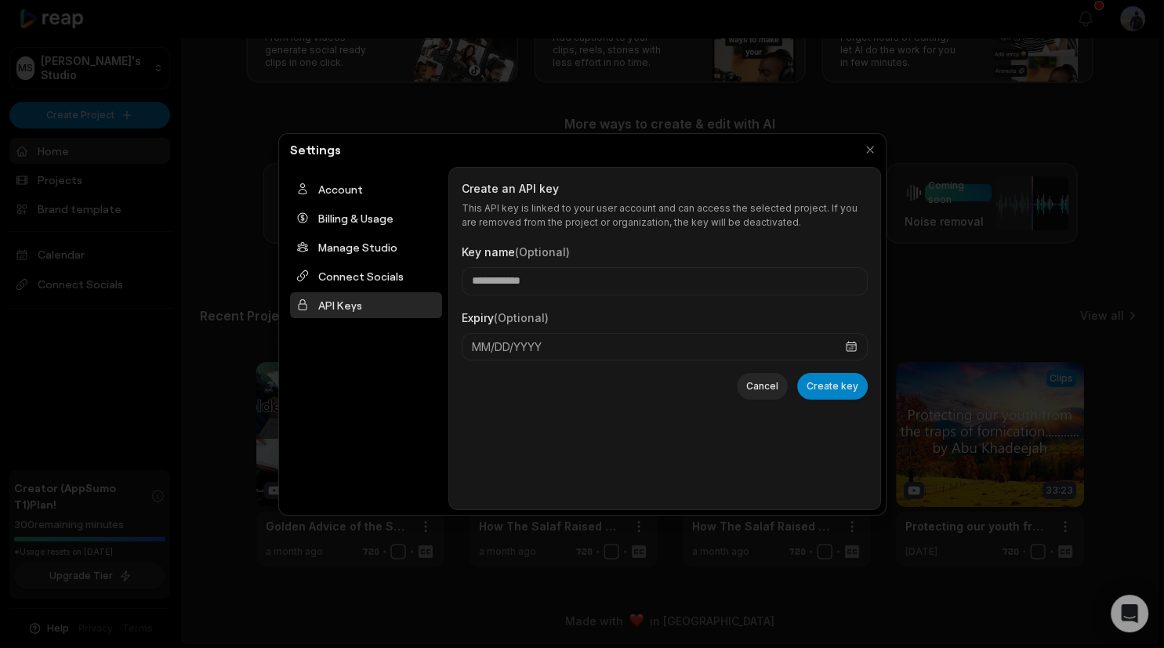
click at [778, 404] on form "Key name (Optional) Expiry (Optional) MM/DD/YYYY Cancel Create key" at bounding box center [665, 321] width 406 height 183
click at [771, 387] on button "Cancel" at bounding box center [762, 386] width 51 height 27
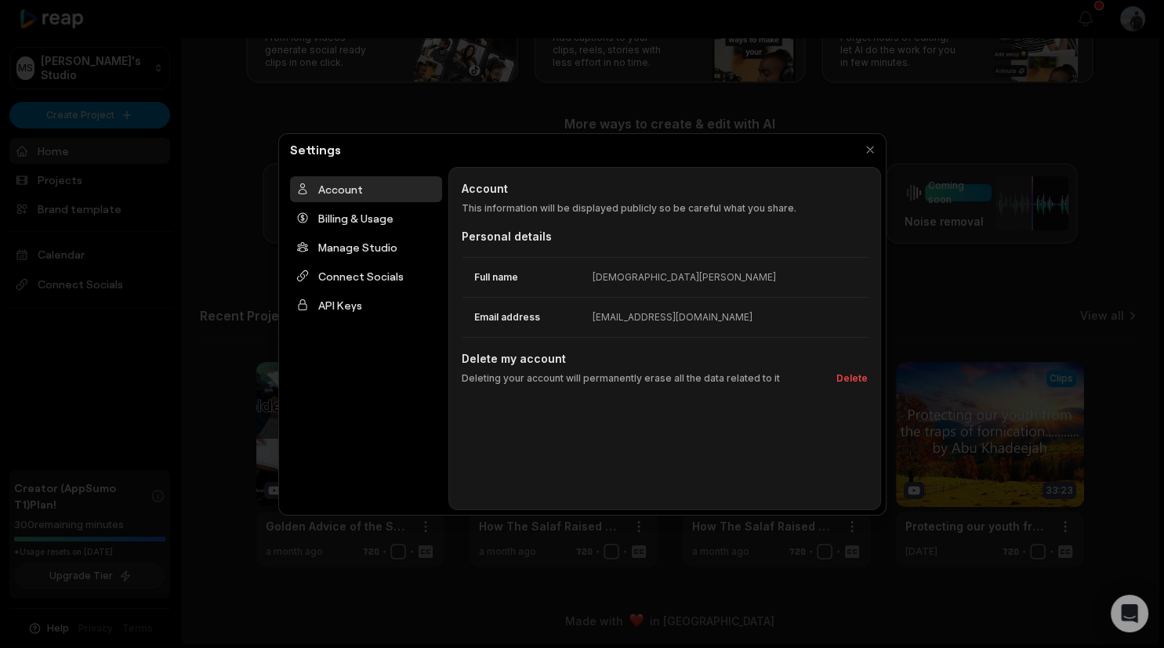
drag, startPoint x: 845, startPoint y: 114, endPoint x: 854, endPoint y: 121, distance: 11.1
click at [845, 114] on div at bounding box center [582, 324] width 1164 height 648
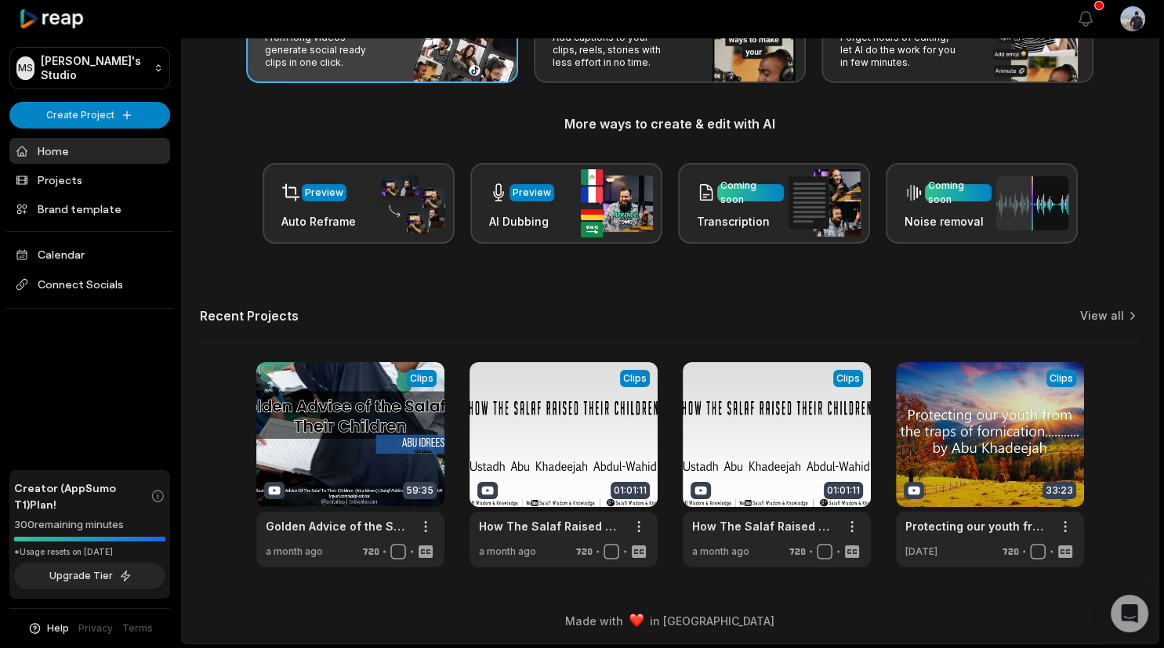
scroll to position [0, 0]
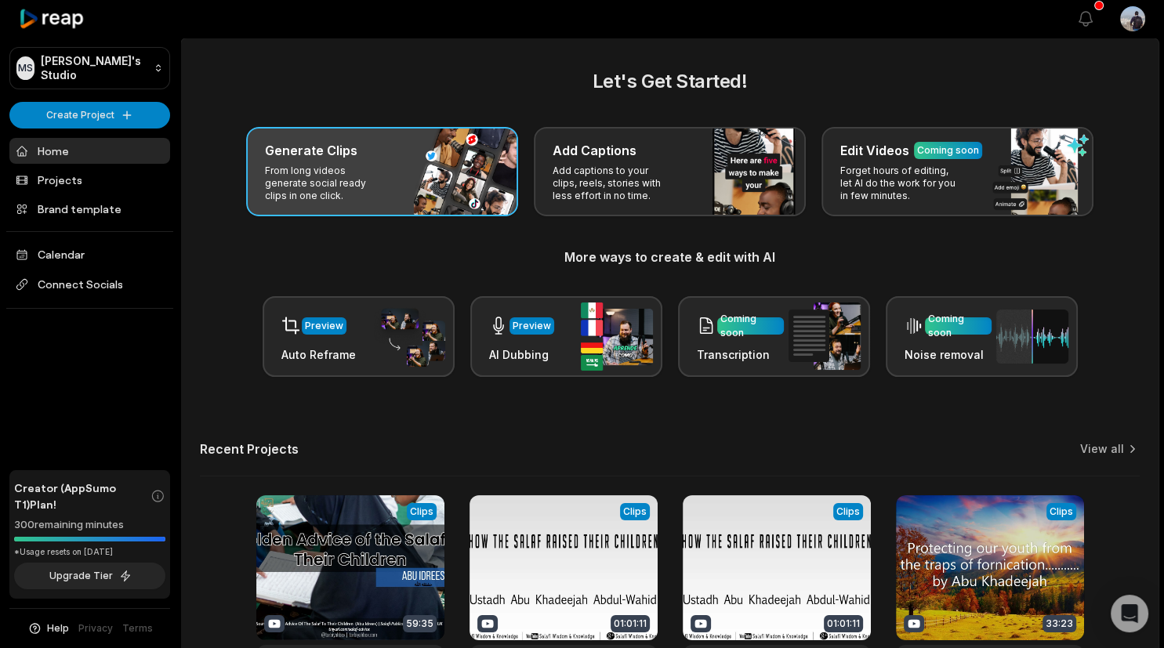
click at [459, 174] on div "Generate Clips From long videos generate social ready clips in one click." at bounding box center [382, 171] width 272 height 89
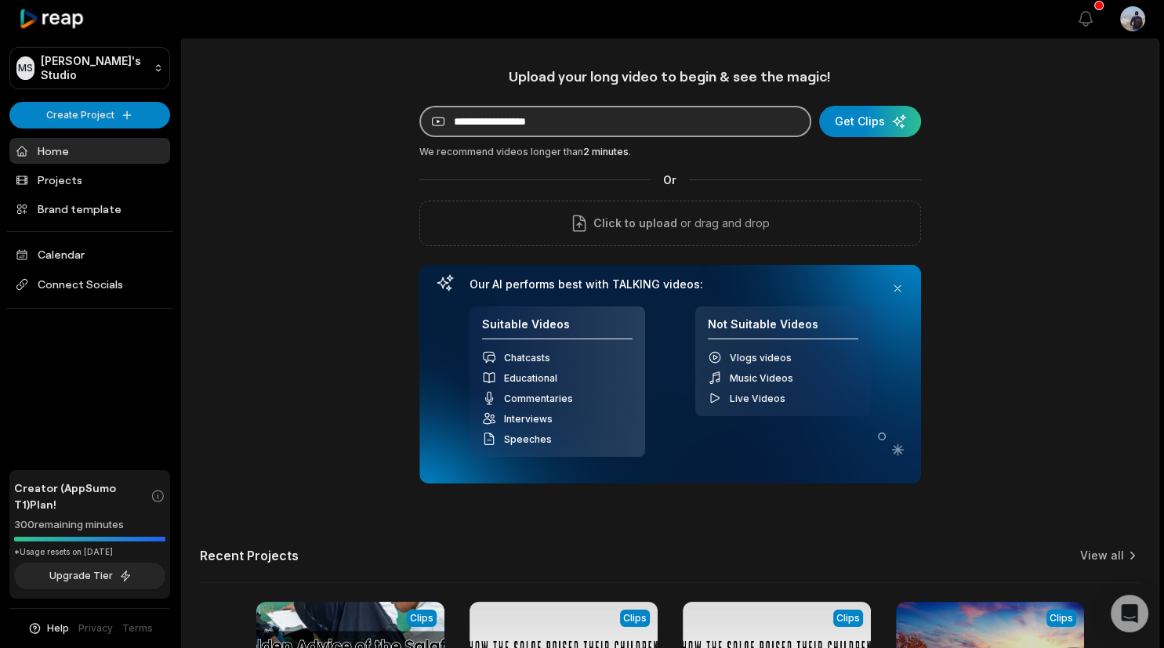
click at [513, 123] on input at bounding box center [615, 121] width 392 height 31
paste input "**********"
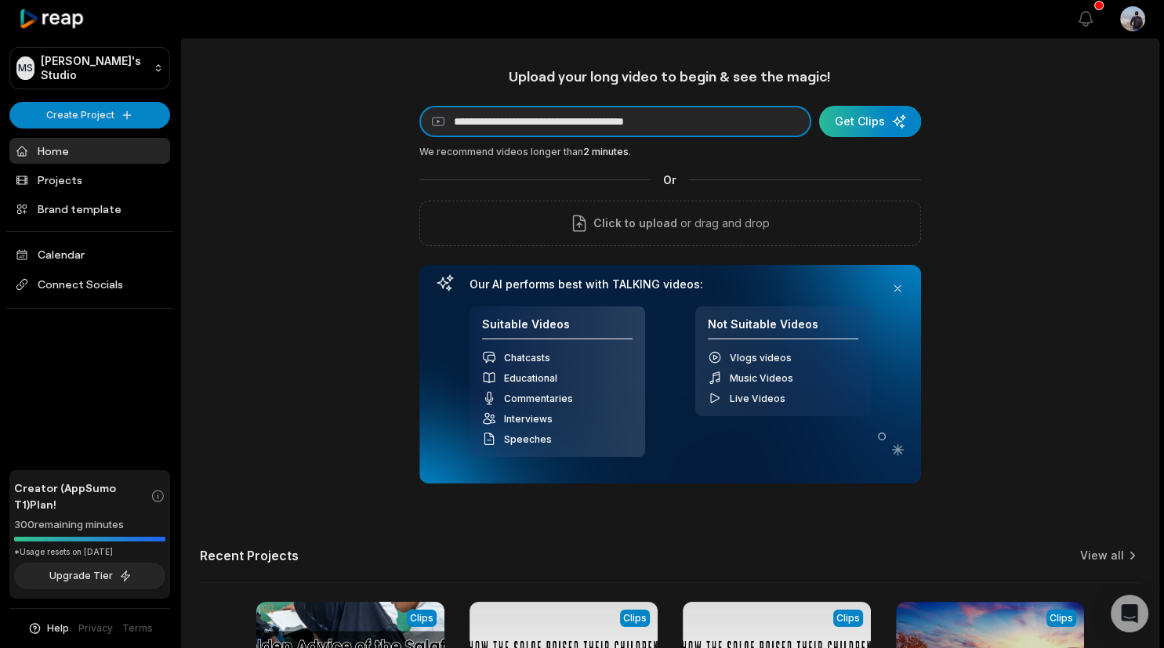
type input "**********"
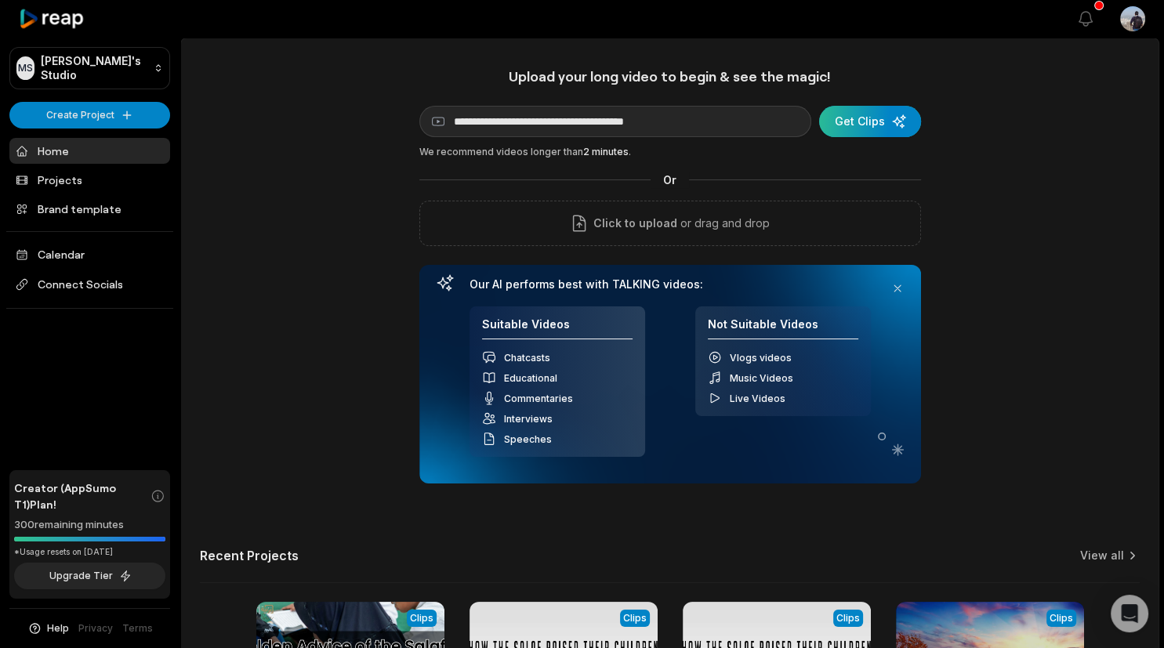
click at [869, 118] on div "submit" at bounding box center [870, 121] width 102 height 31
click at [898, 287] on button at bounding box center [898, 289] width 22 height 22
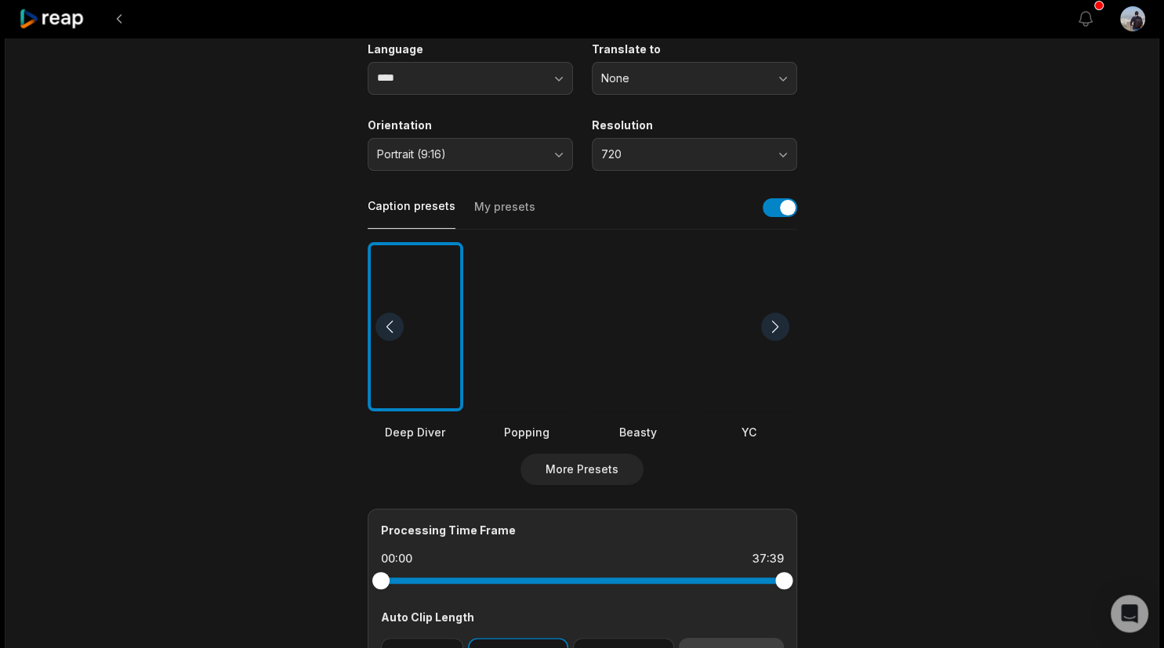
scroll to position [414, 0]
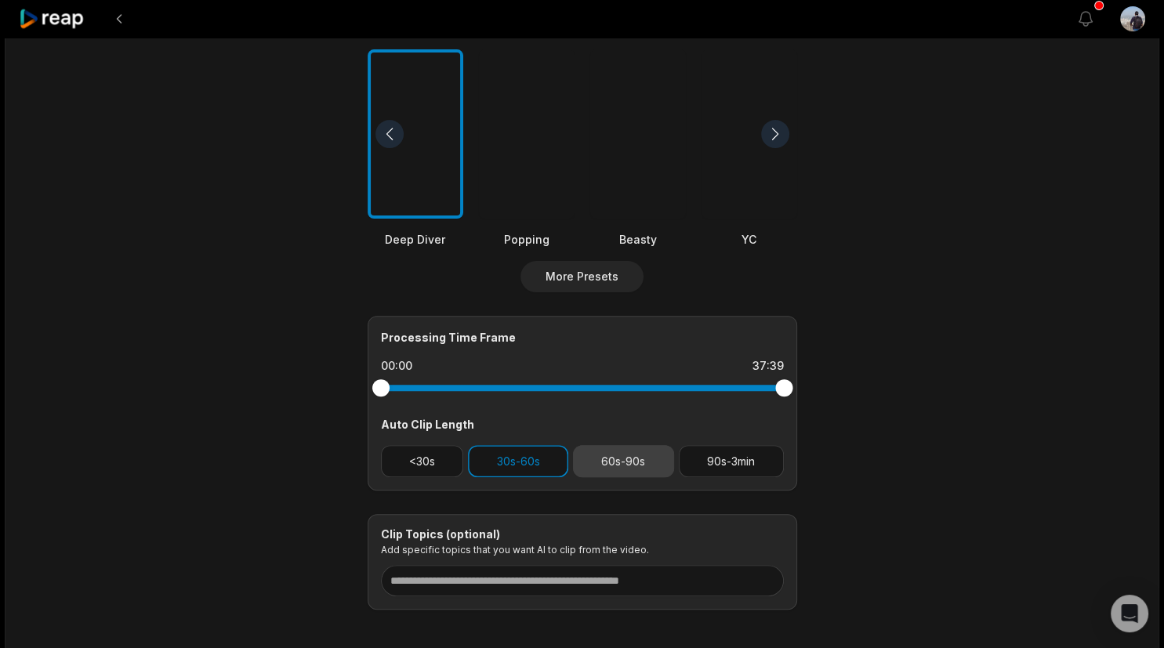
click at [622, 463] on button "60s-90s" at bounding box center [623, 461] width 101 height 32
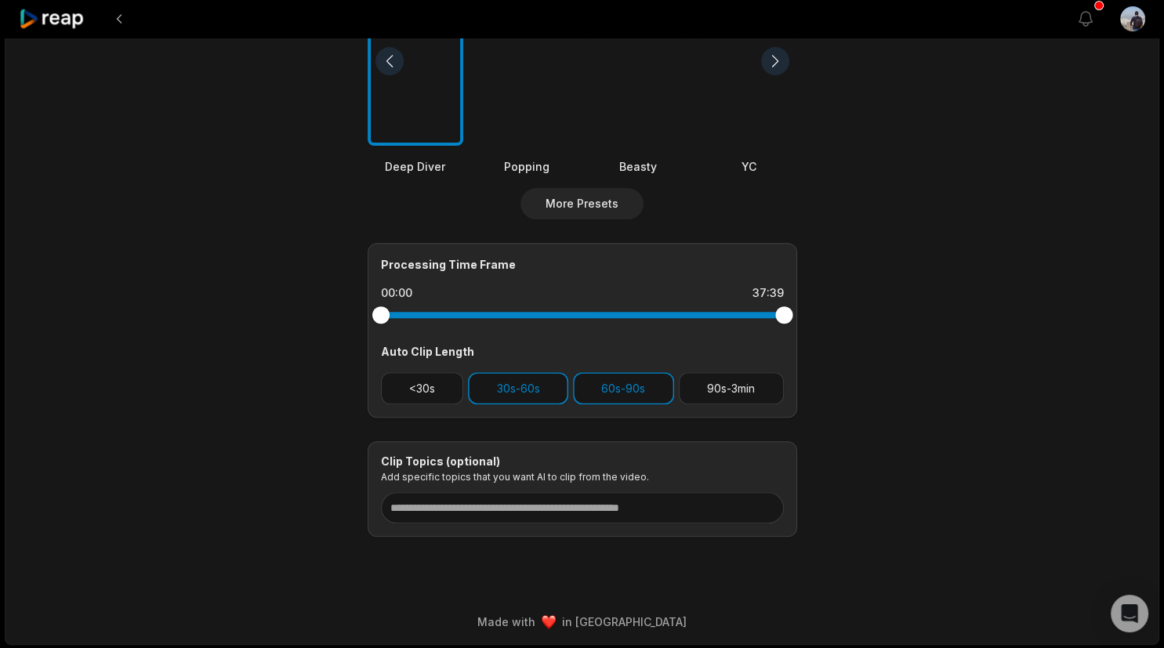
scroll to position [0, 0]
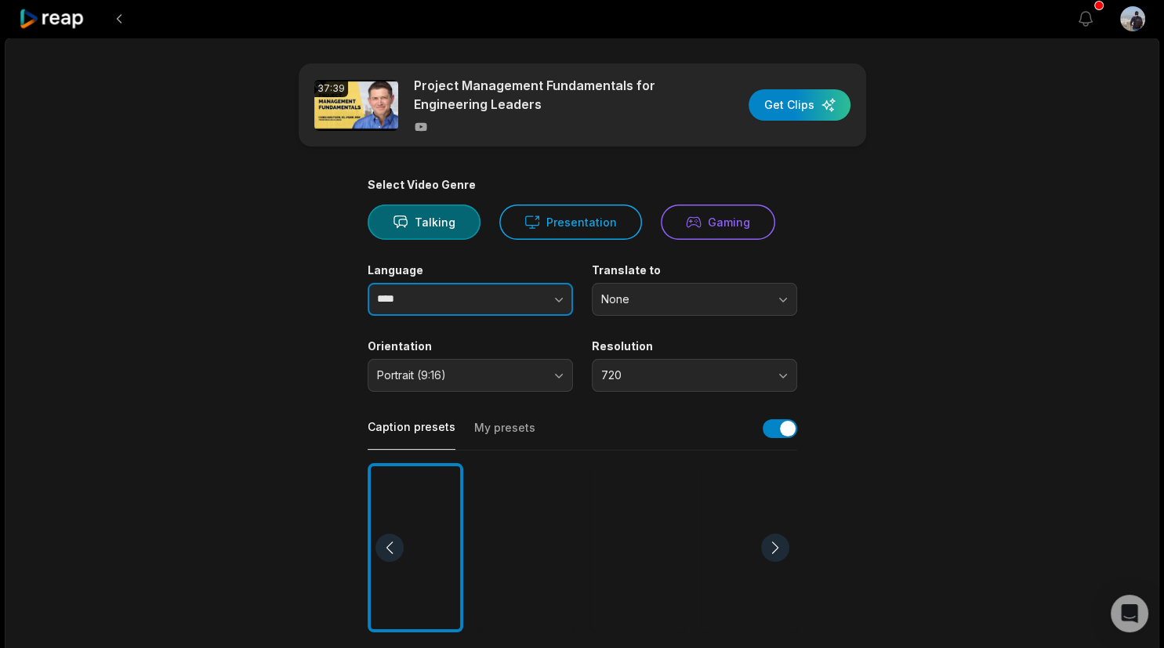
click at [482, 303] on input "****" at bounding box center [470, 299] width 205 height 33
drag, startPoint x: 477, startPoint y: 303, endPoint x: 493, endPoint y: 319, distance: 22.7
click at [368, 305] on input "****" at bounding box center [470, 299] width 205 height 33
click at [564, 299] on icon "button" at bounding box center [559, 300] width 16 height 16
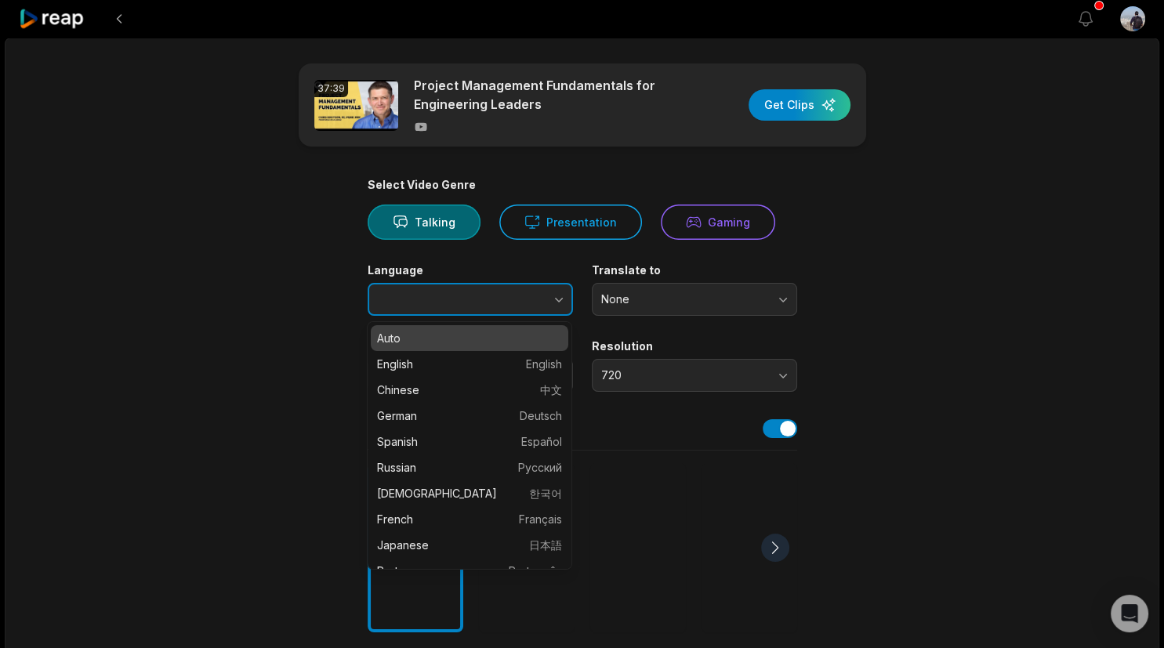
type input "*******"
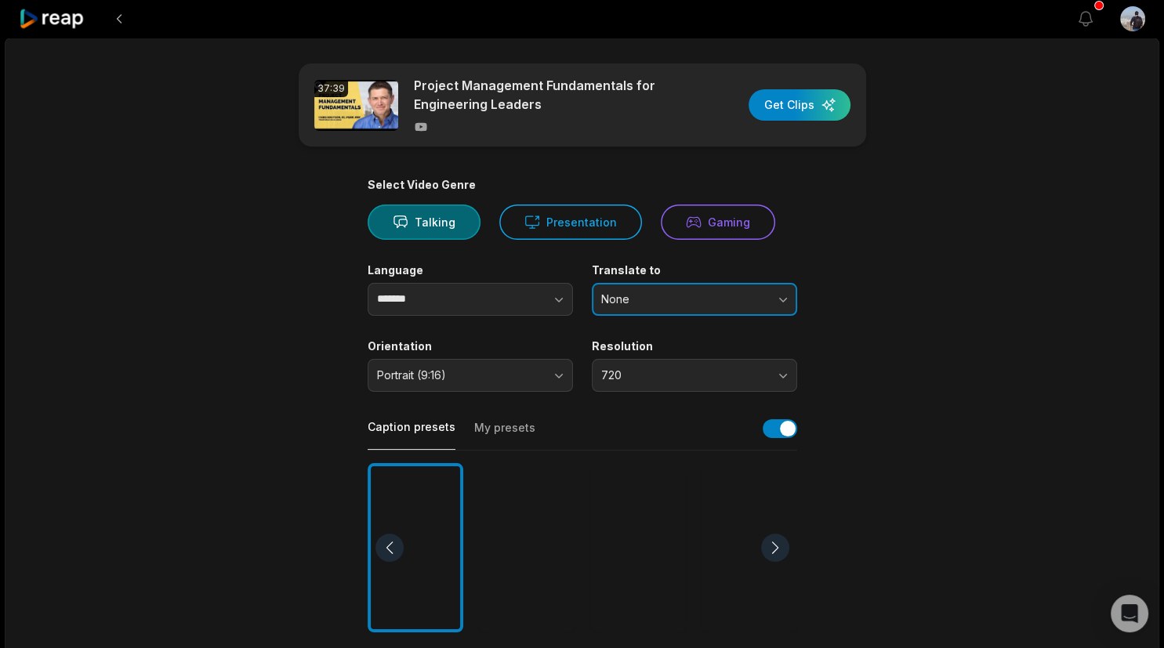
click at [789, 299] on button "None" at bounding box center [694, 299] width 205 height 33
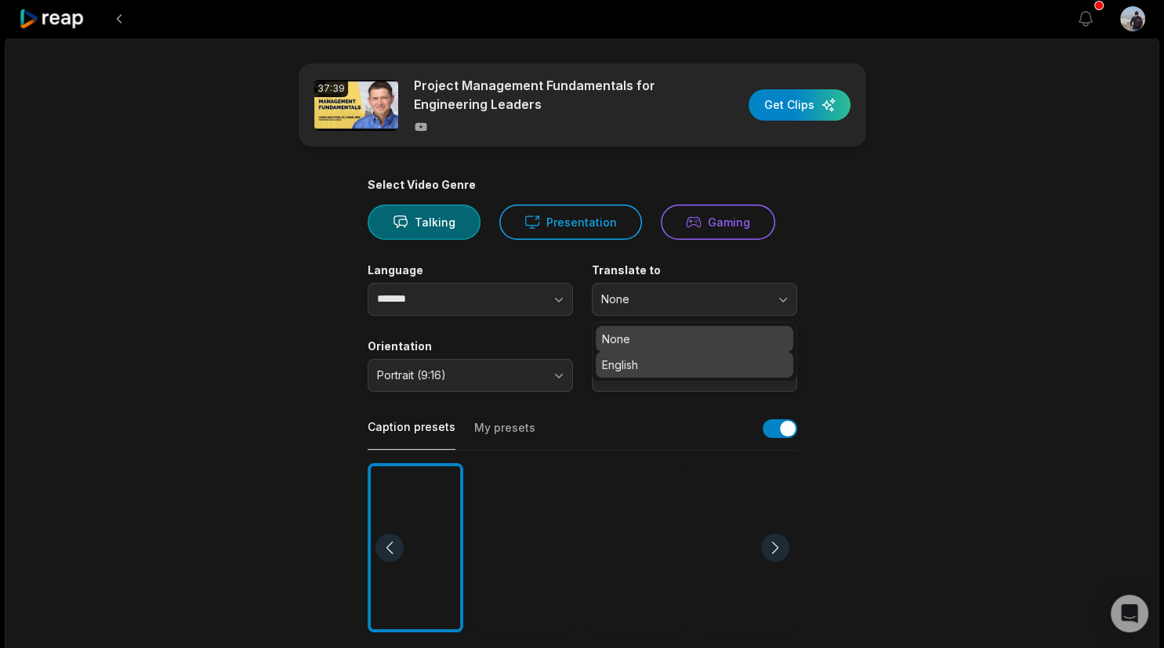
click at [686, 360] on p "English" at bounding box center [694, 365] width 185 height 16
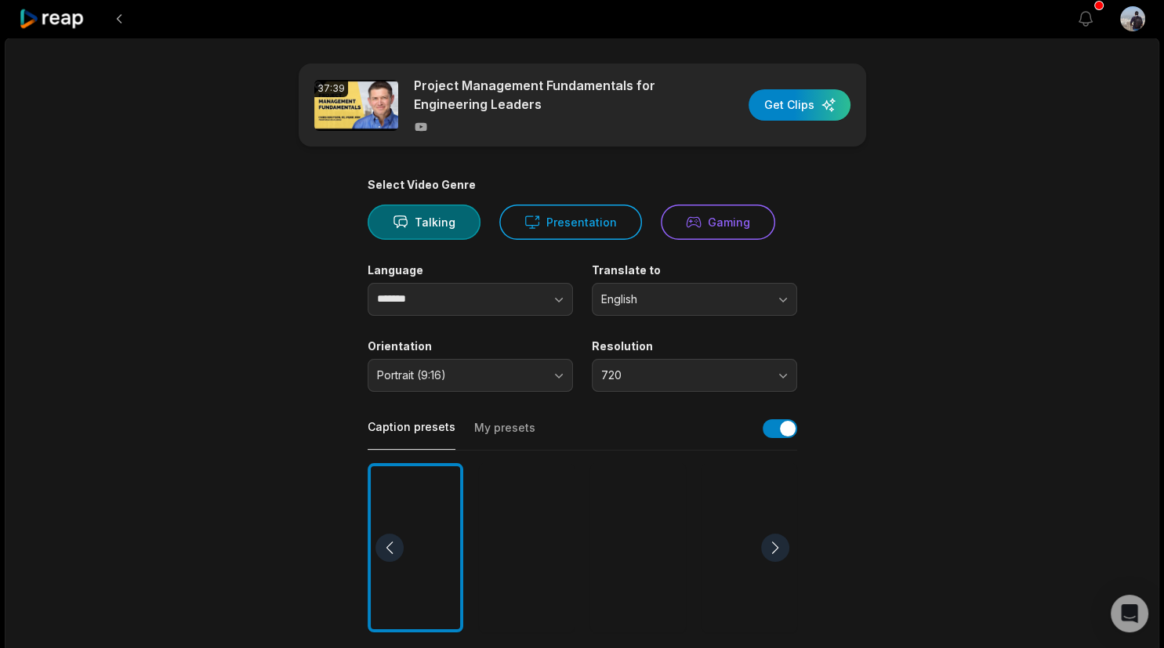
drag, startPoint x: 861, startPoint y: 347, endPoint x: 640, endPoint y: 366, distance: 221.2
click at [855, 347] on main "37:39 Project Management Fundamentals for Engineering Leaders Get Clips Select …" at bounding box center [582, 543] width 759 height 960
click at [538, 378] on span "Portrait (9:16)" at bounding box center [459, 375] width 165 height 14
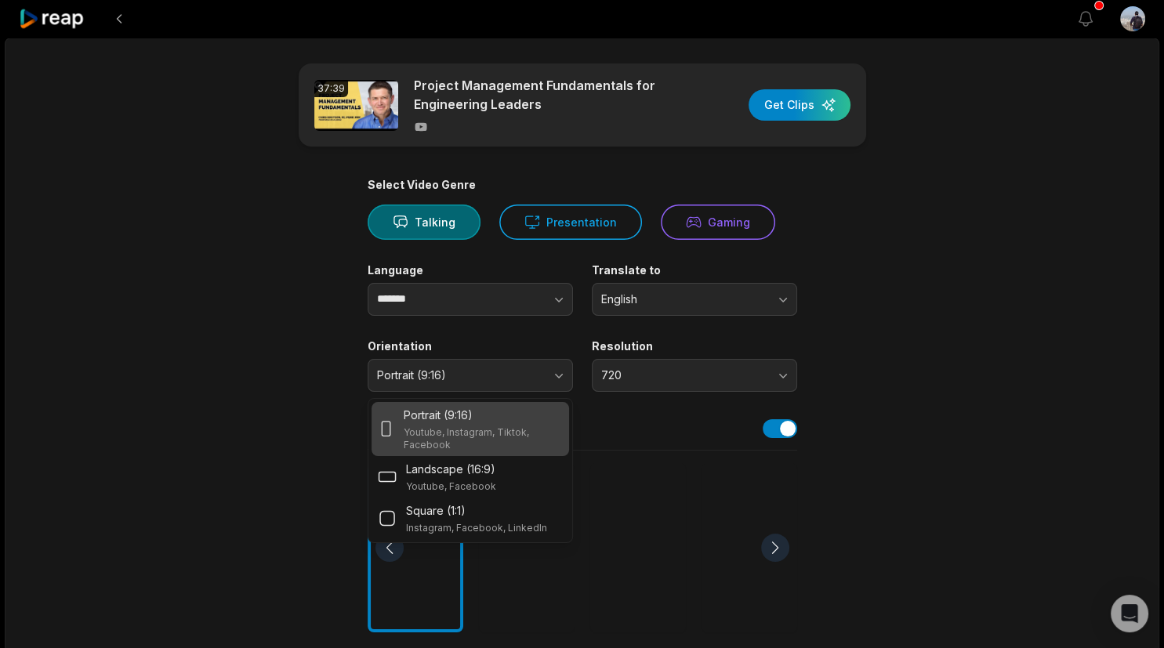
click at [423, 127] on icon at bounding box center [421, 127] width 12 height 9
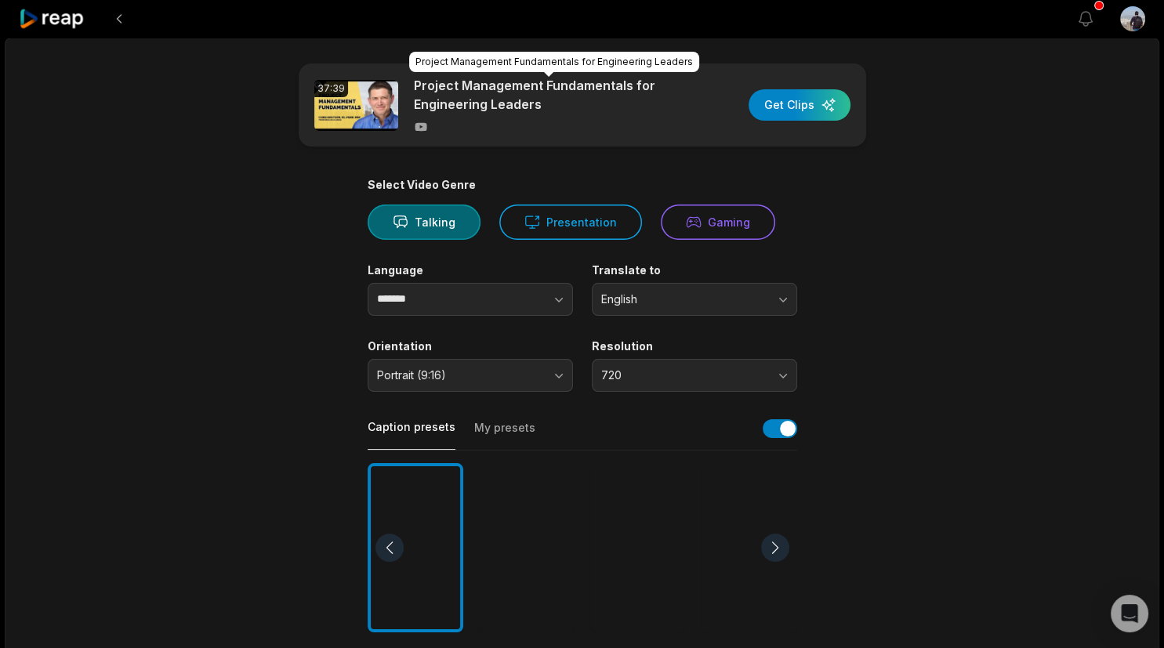
click at [446, 89] on p "Project Management Fundamentals for Engineering Leaders" at bounding box center [549, 95] width 270 height 38
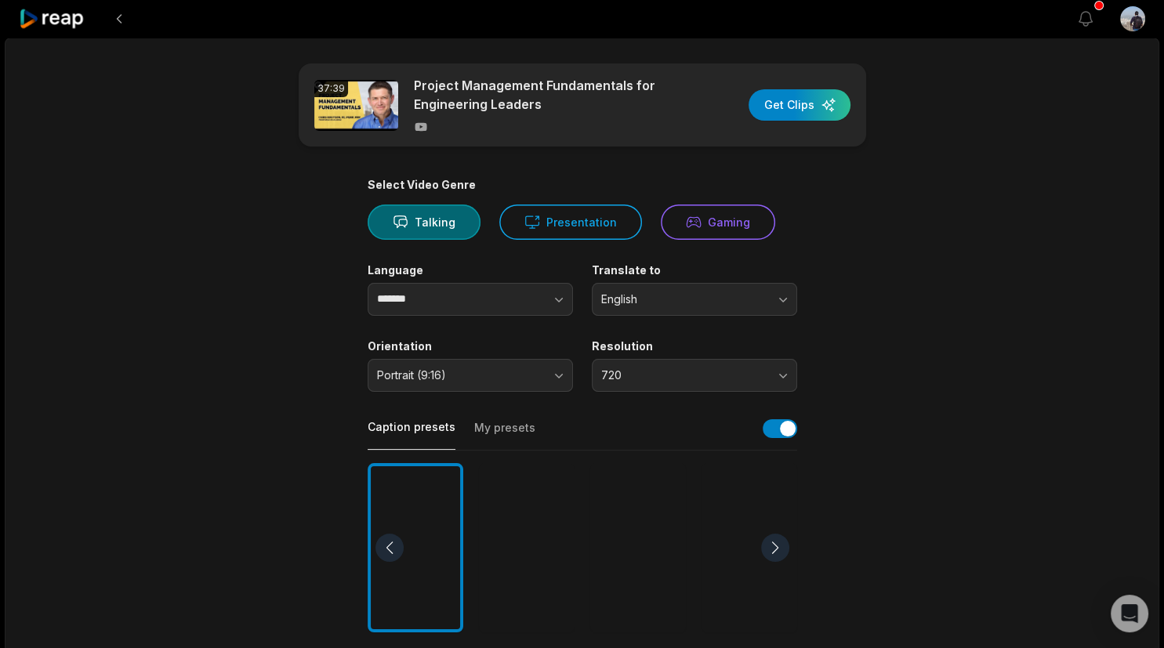
click at [326, 94] on div "37:39" at bounding box center [331, 88] width 34 height 17
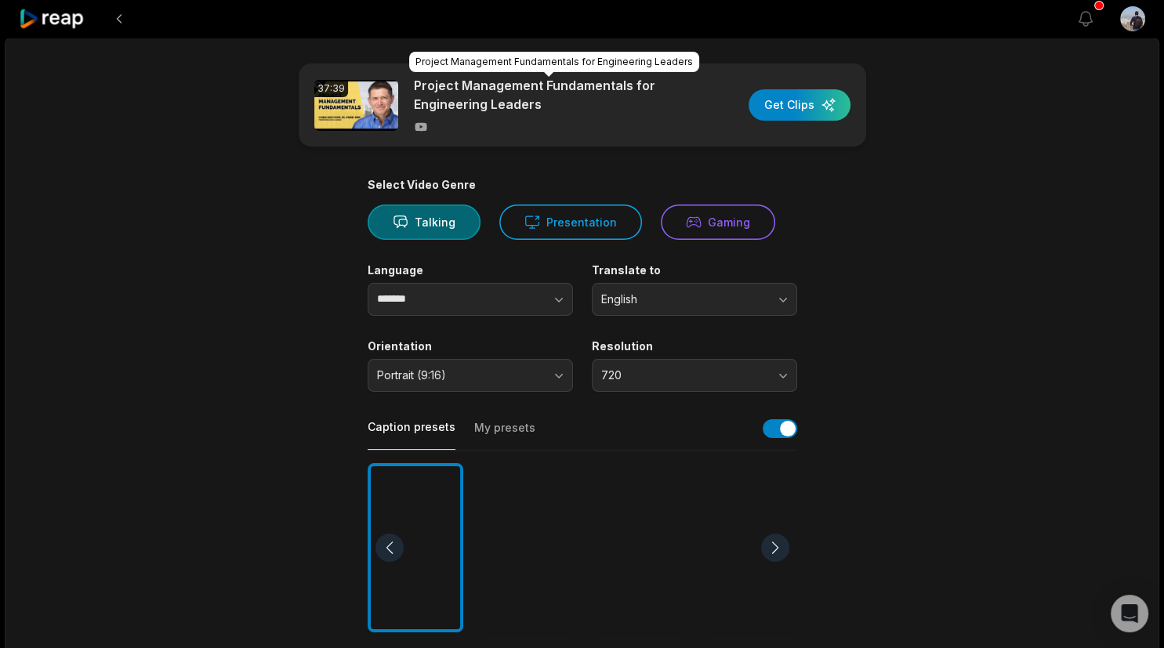
click at [519, 106] on p "Project Management Fundamentals for Engineering Leaders" at bounding box center [549, 95] width 270 height 38
click at [519, 105] on p "Project Management Fundamentals for Engineering Leaders" at bounding box center [549, 95] width 270 height 38
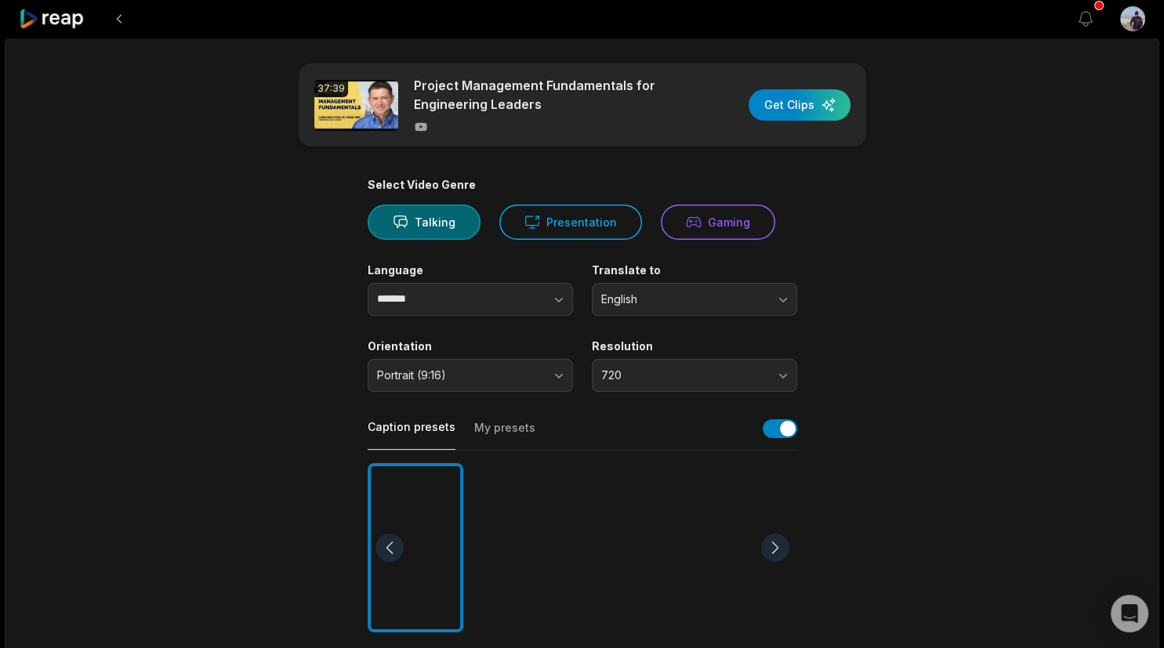
click at [1010, 160] on div "37:39 Project Management Fundamentals for Engineering Leaders Get Clips Select …" at bounding box center [582, 585] width 1155 height 1094
click at [703, 366] on button "720" at bounding box center [694, 375] width 205 height 33
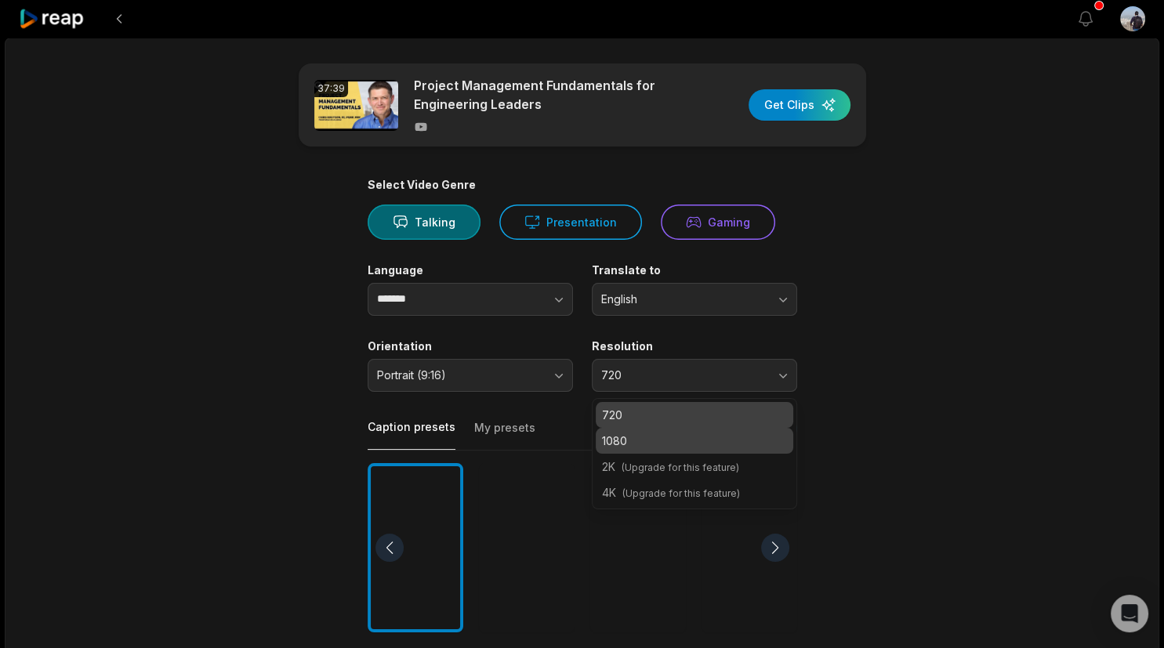
click at [693, 445] on p "1080" at bounding box center [694, 441] width 185 height 16
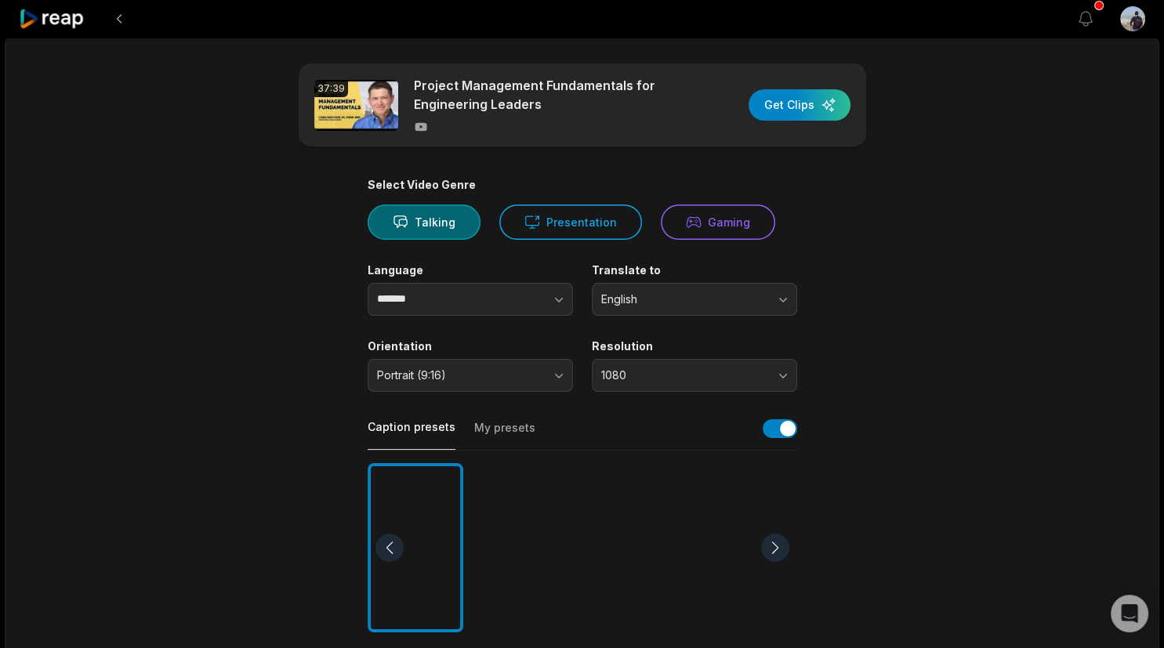
click at [902, 406] on main "37:39 Project Management Fundamentals for Engineering Leaders Get Clips Select …" at bounding box center [582, 543] width 759 height 960
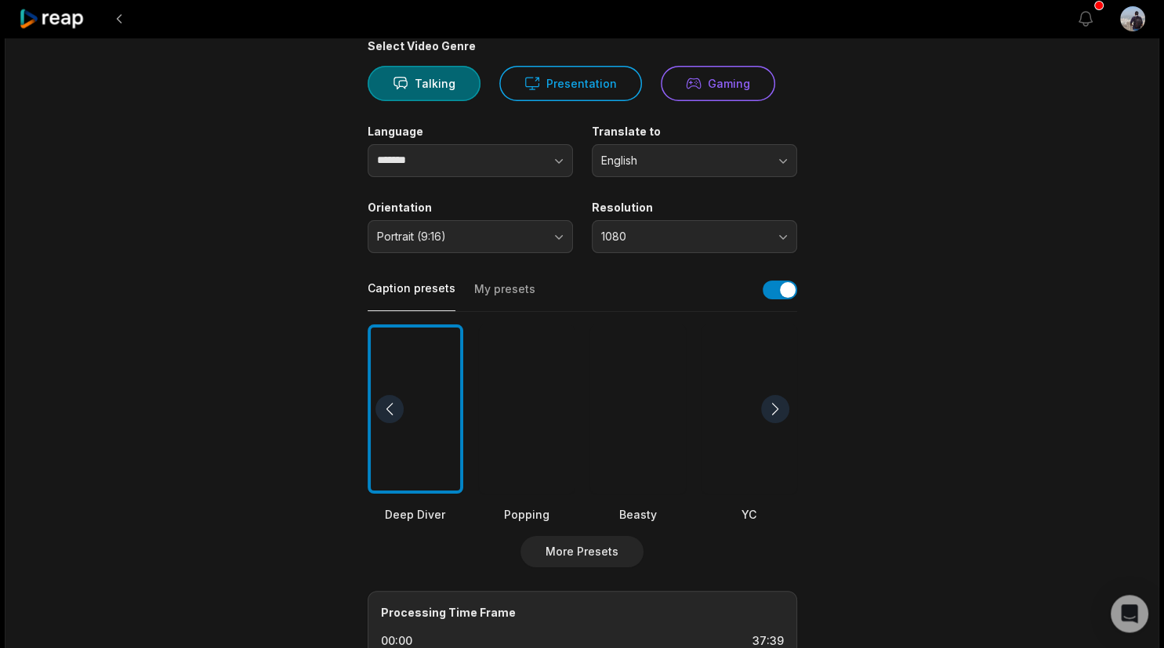
scroll to position [165, 0]
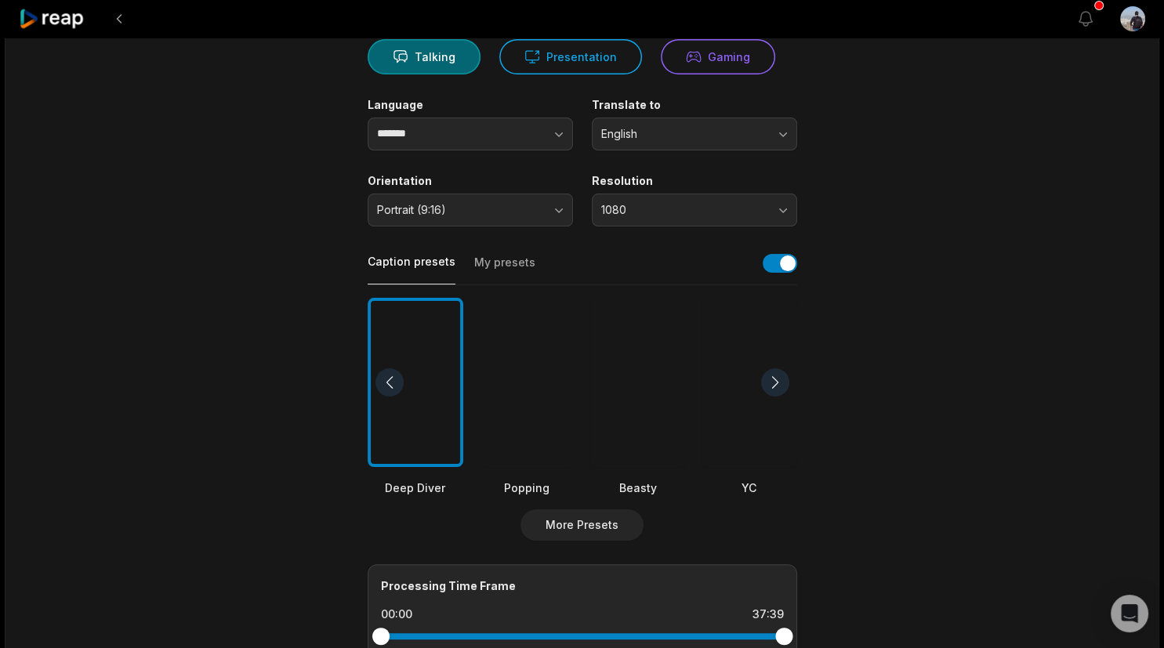
click at [726, 190] on div "Resolution 1080" at bounding box center [694, 200] width 205 height 53
click at [724, 203] on span "1080" at bounding box center [683, 210] width 165 height 14
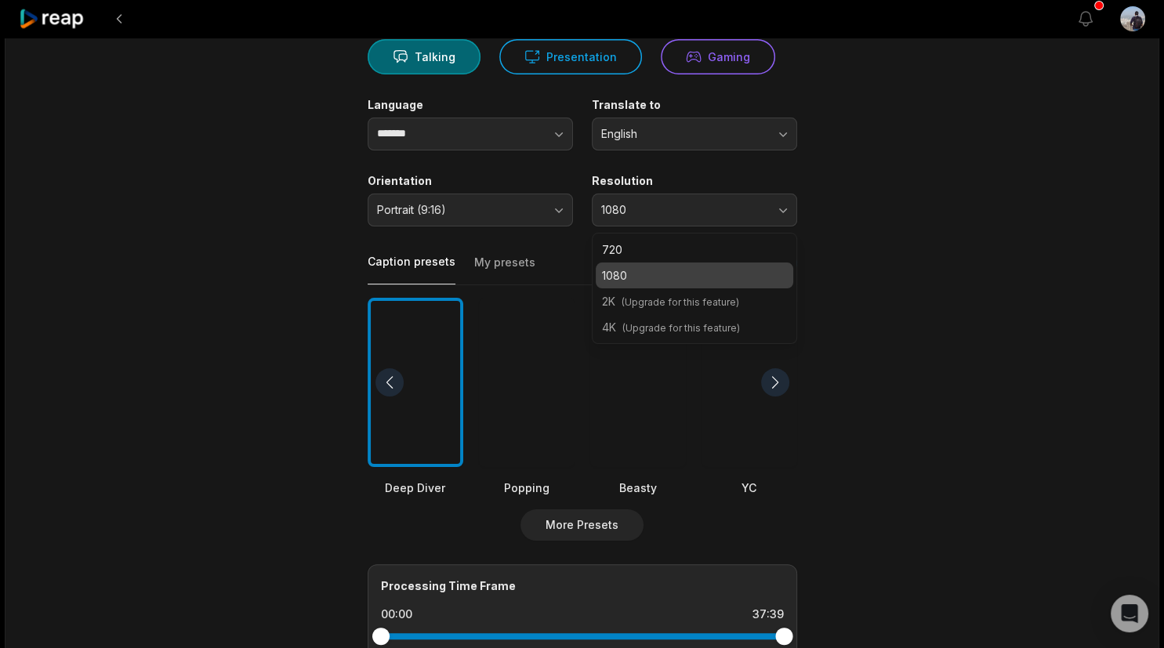
click at [867, 230] on main "37:39 Project Management Fundamentals for Engineering Leaders Get Clips Select …" at bounding box center [582, 378] width 759 height 960
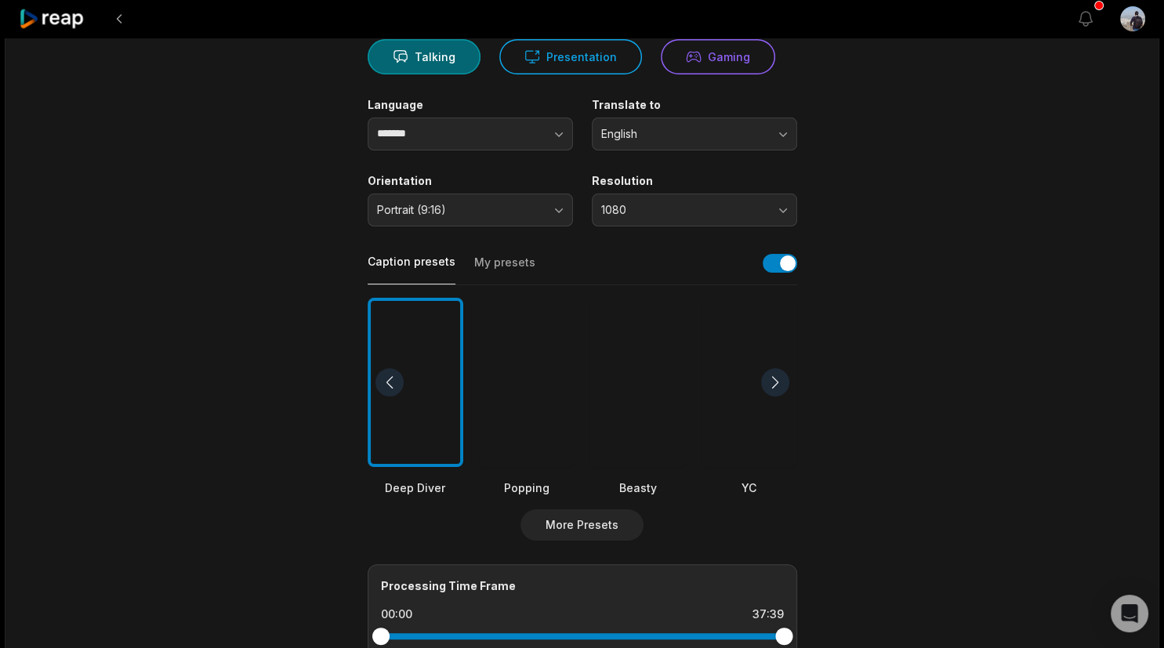
click at [521, 274] on button "My presets" at bounding box center [504, 270] width 61 height 30
click at [412, 267] on button "Caption presets" at bounding box center [412, 269] width 88 height 31
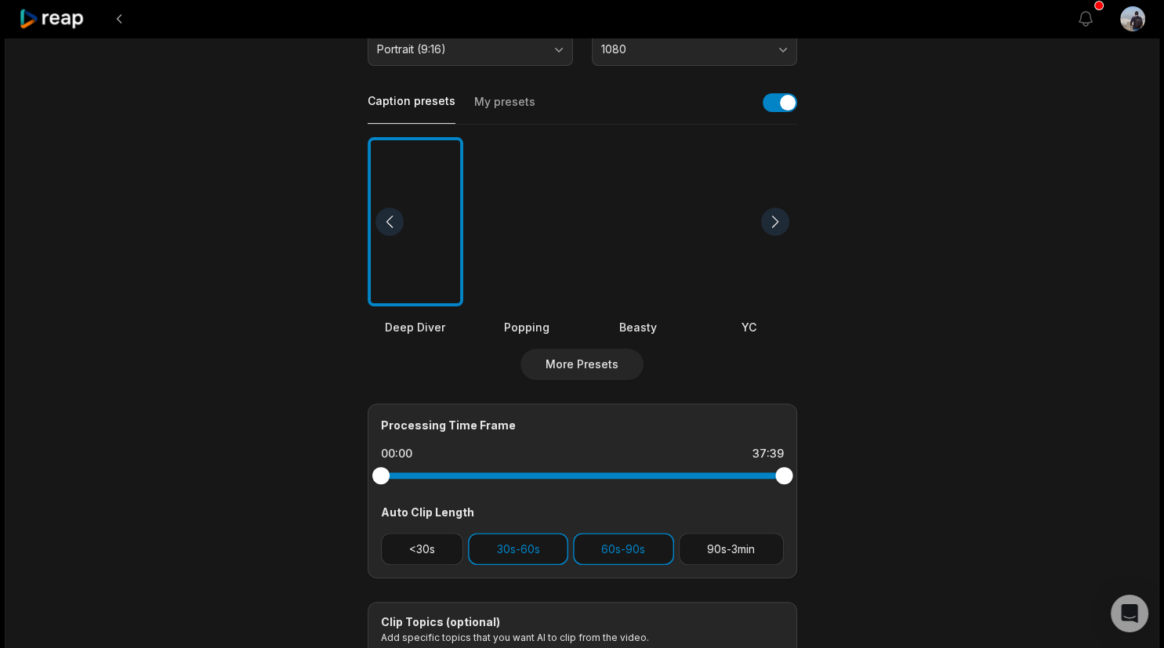
scroll to position [321, 0]
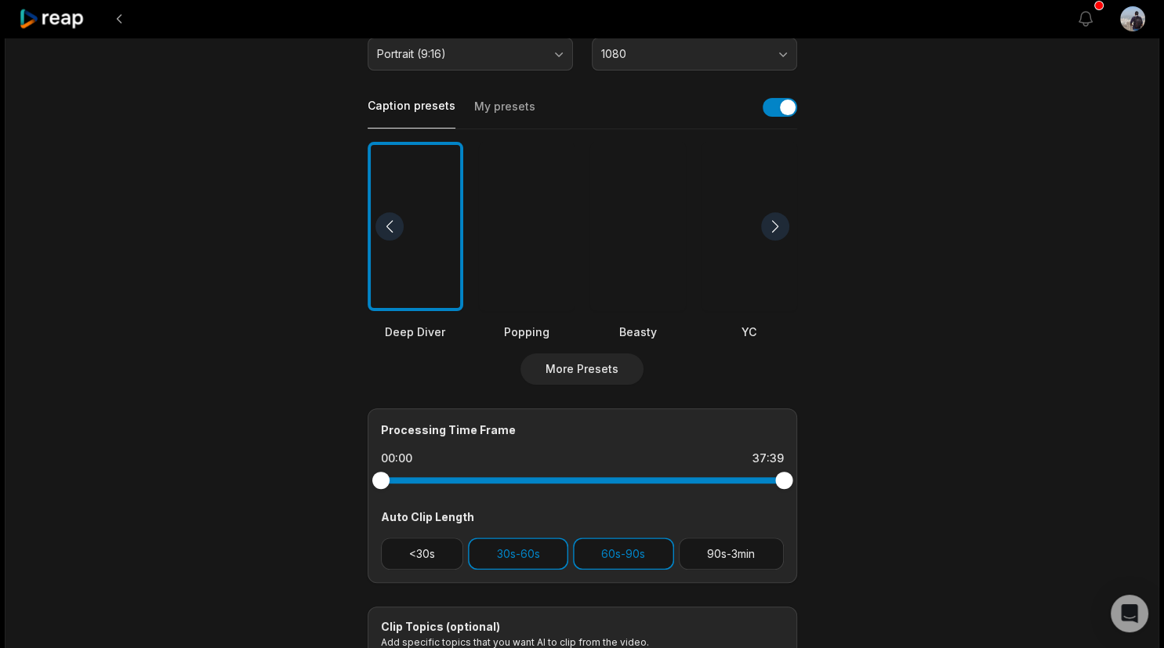
click at [780, 220] on div at bounding box center [775, 226] width 28 height 28
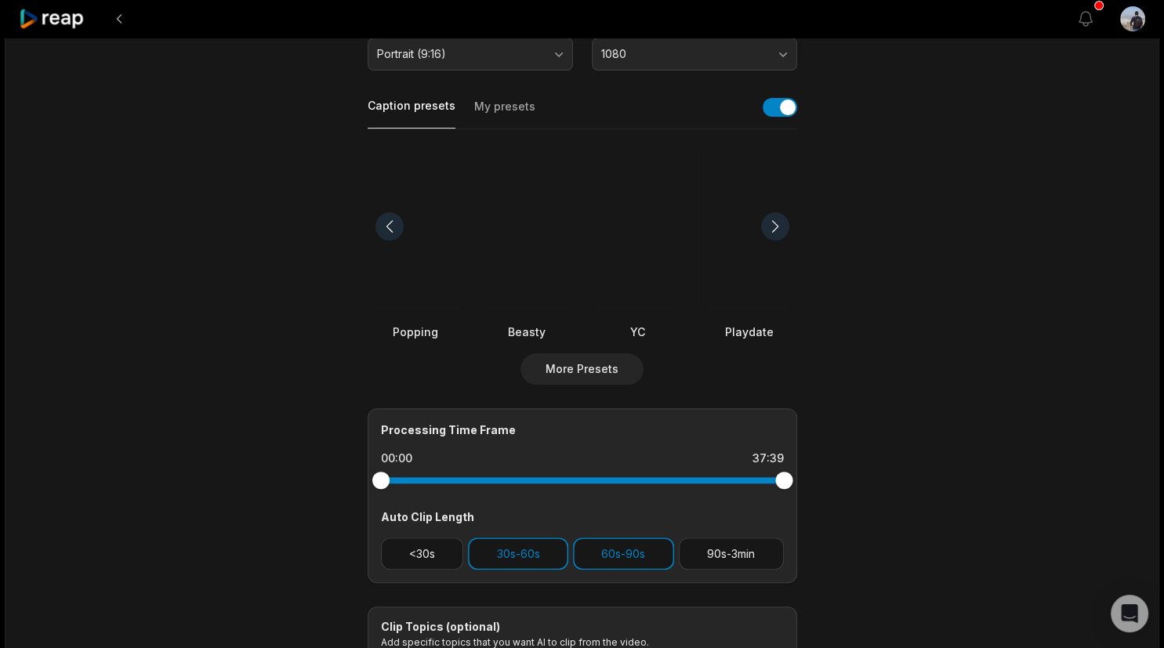
click at [779, 229] on div at bounding box center [775, 226] width 28 height 28
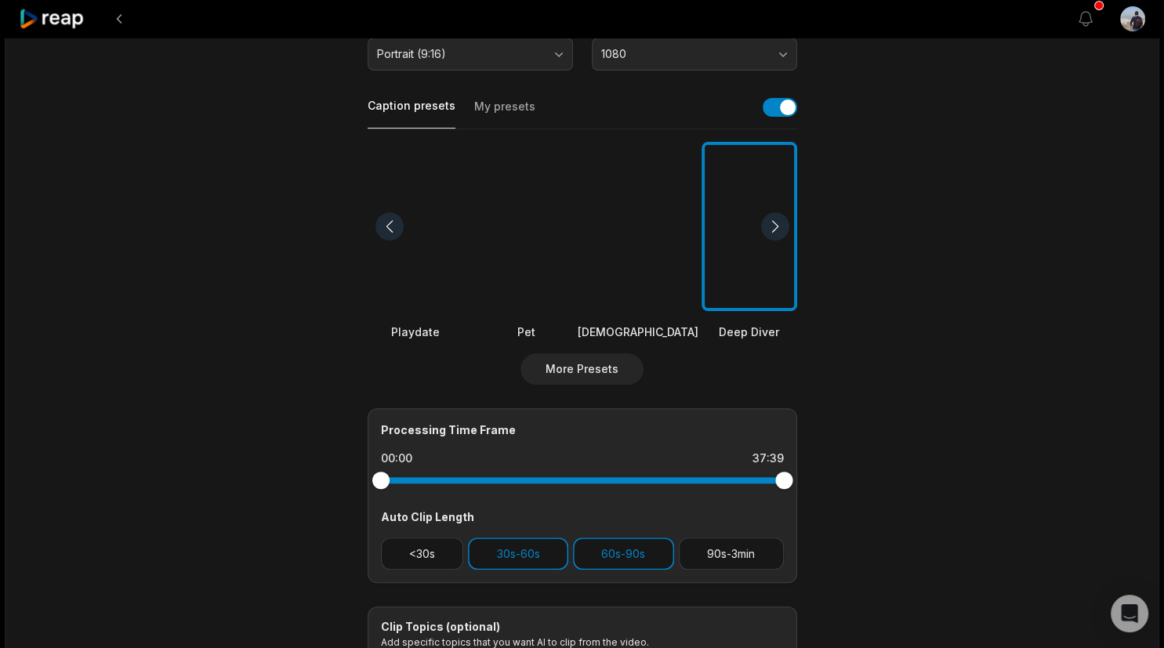
click at [779, 230] on div at bounding box center [775, 226] width 28 height 28
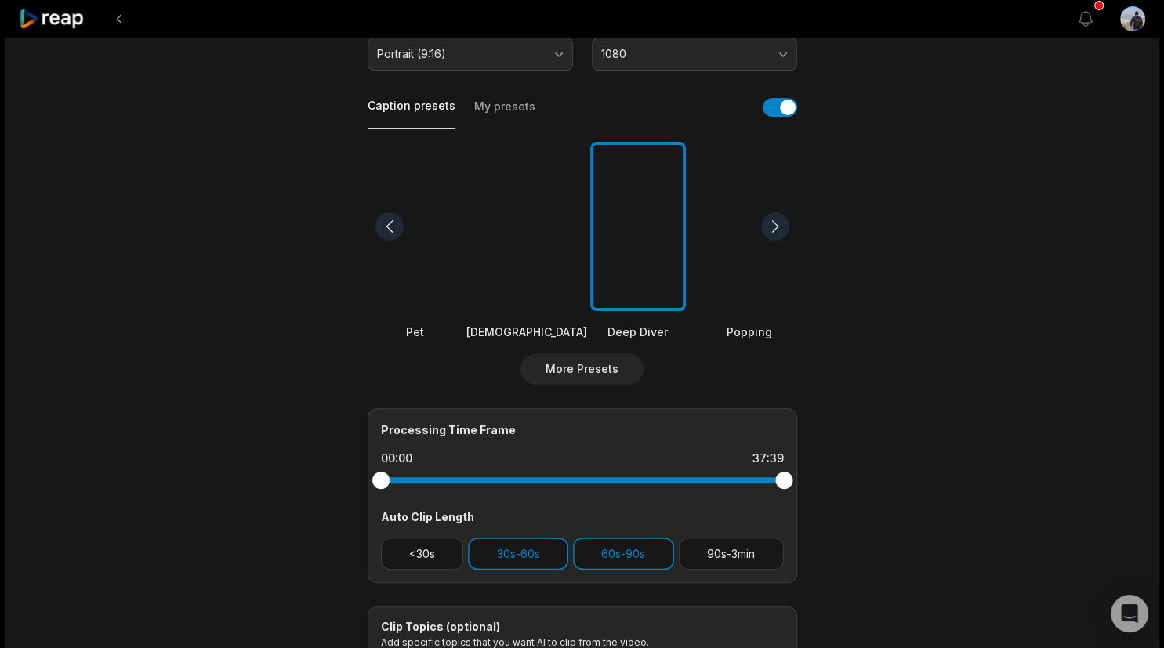
click at [778, 230] on div at bounding box center [775, 226] width 28 height 28
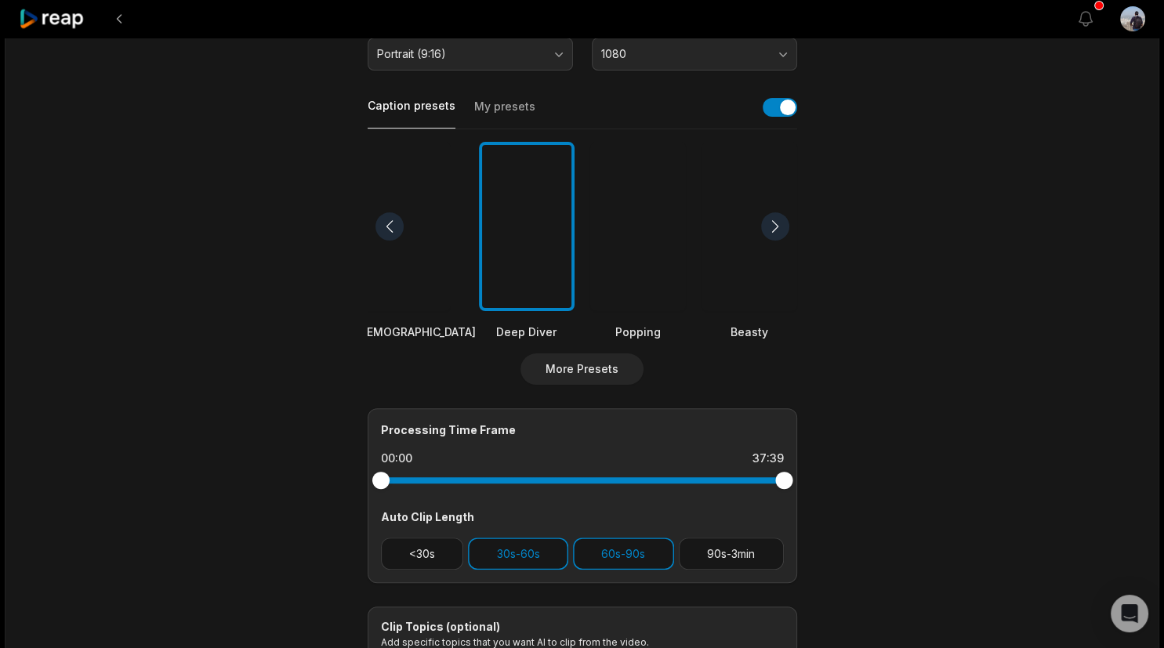
click at [430, 292] on div at bounding box center [415, 227] width 121 height 170
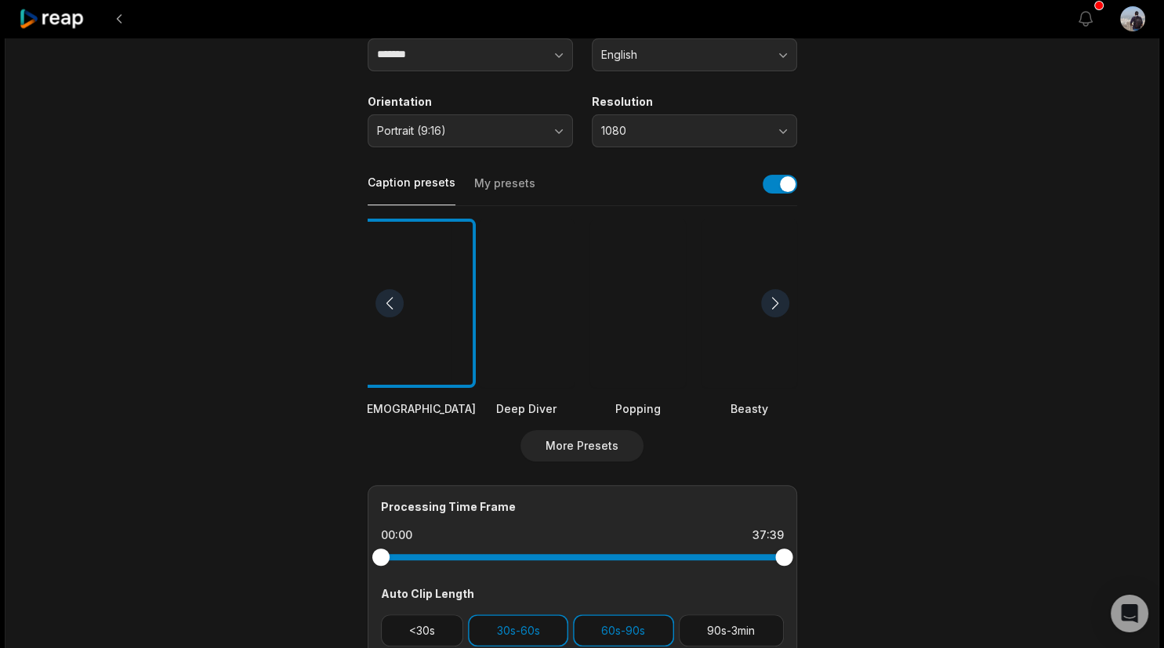
scroll to position [0, 0]
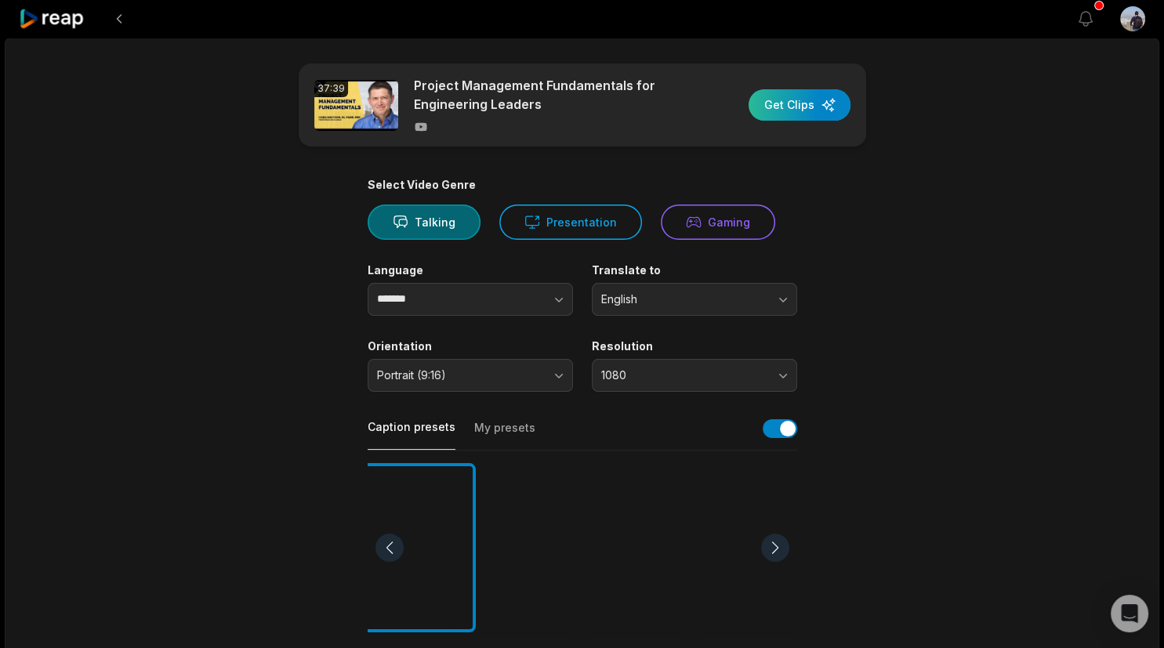
click at [799, 103] on div "button" at bounding box center [800, 104] width 102 height 31
